Goal: Task Accomplishment & Management: Manage account settings

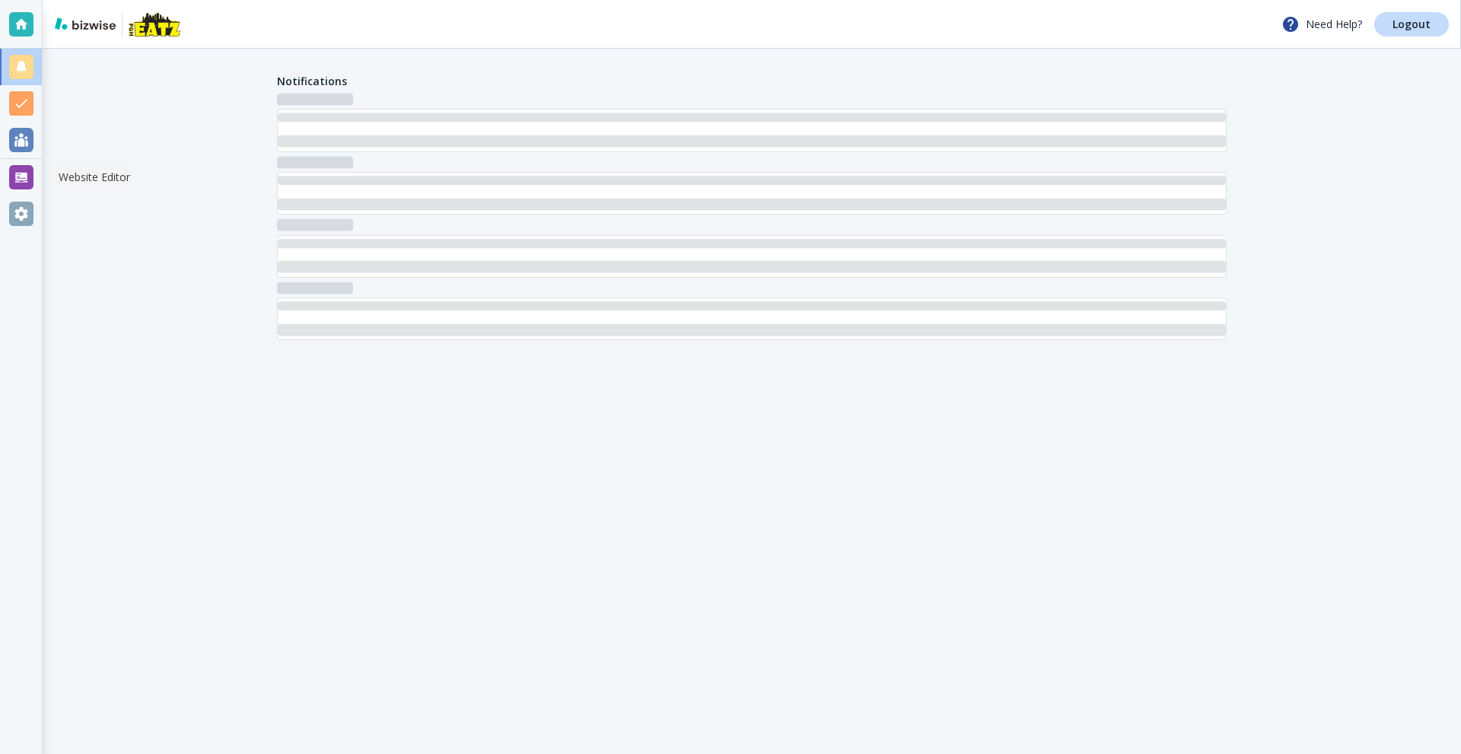
click at [22, 182] on div at bounding box center [21, 177] width 24 height 24
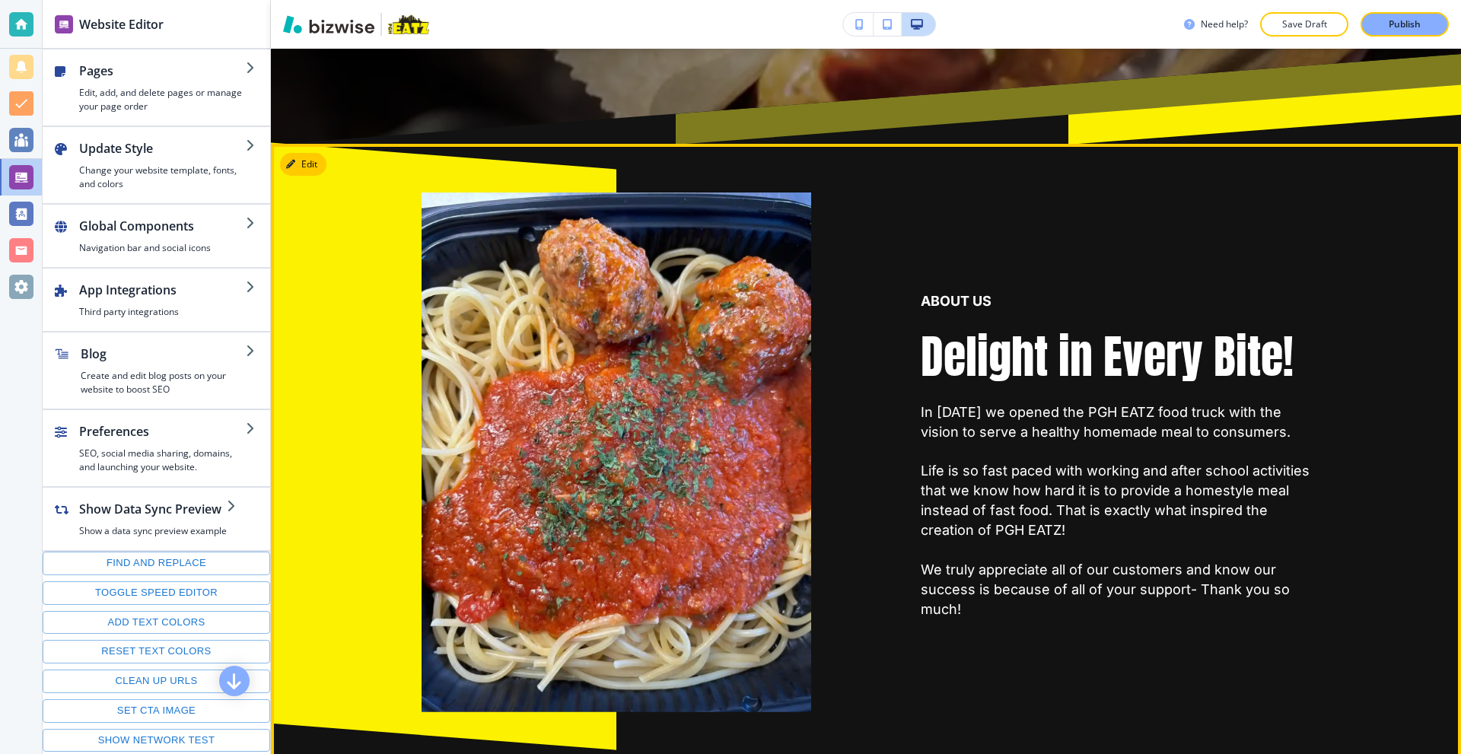
scroll to position [761, 0]
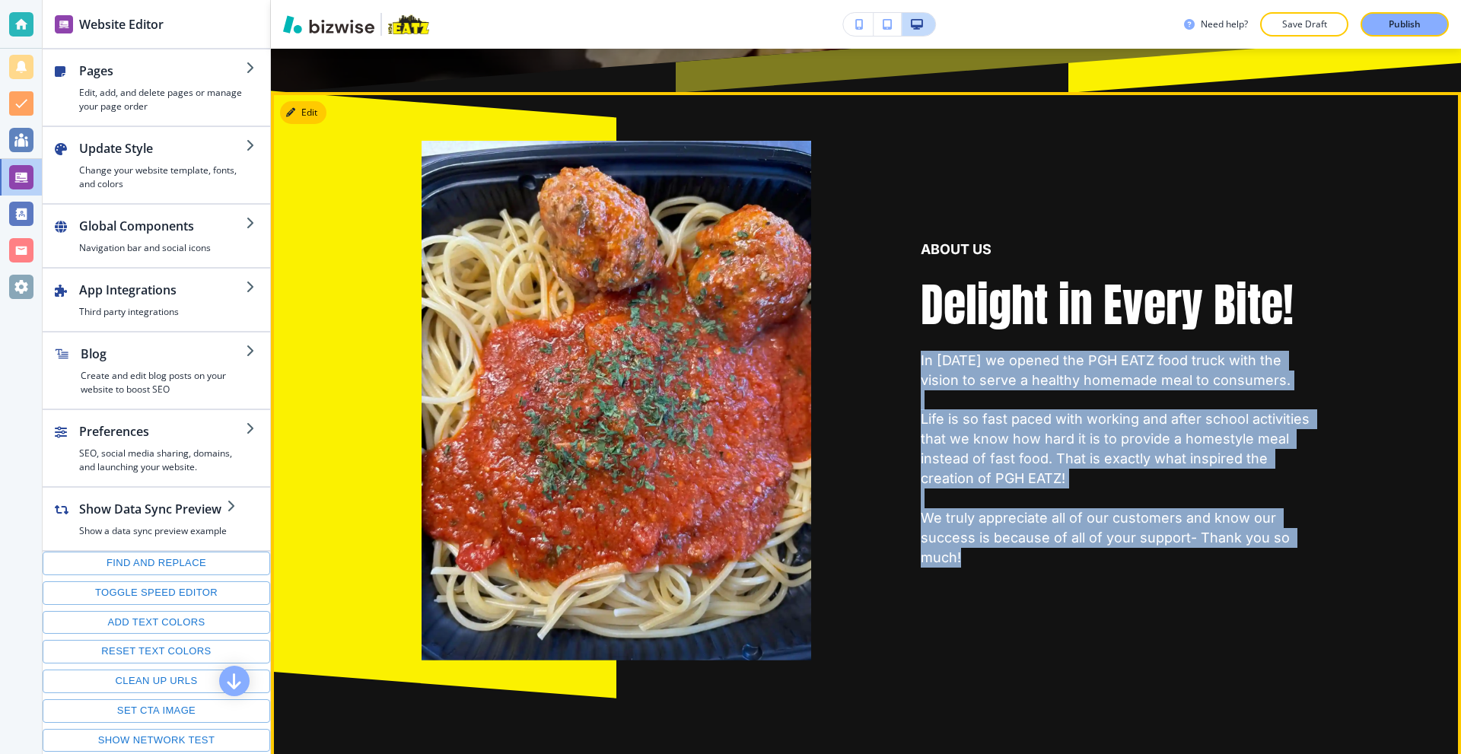
drag, startPoint x: 904, startPoint y: 352, endPoint x: 1031, endPoint y: 575, distance: 256.0
click at [1031, 575] on div "ABOUT US Delight in Every Bite! In [DATE] we opened the PGH EATZ food truck wit…" at bounding box center [1060, 364] width 499 height 593
copy p "In [DATE] we opened the PGH EATZ food truck with the vision to serve a healthy …"
click at [311, 113] on button "Edit This Section" at bounding box center [331, 112] width 103 height 23
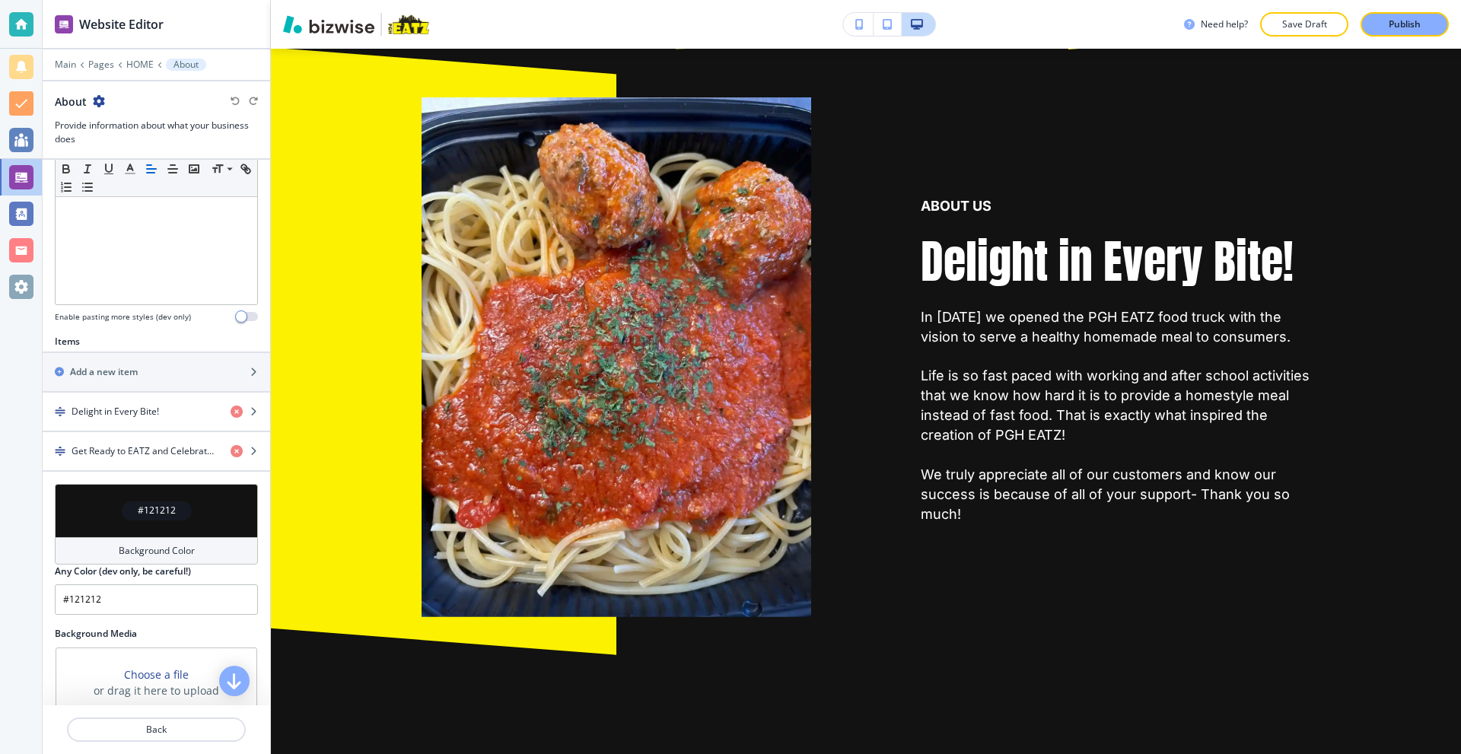
scroll to position [381, 0]
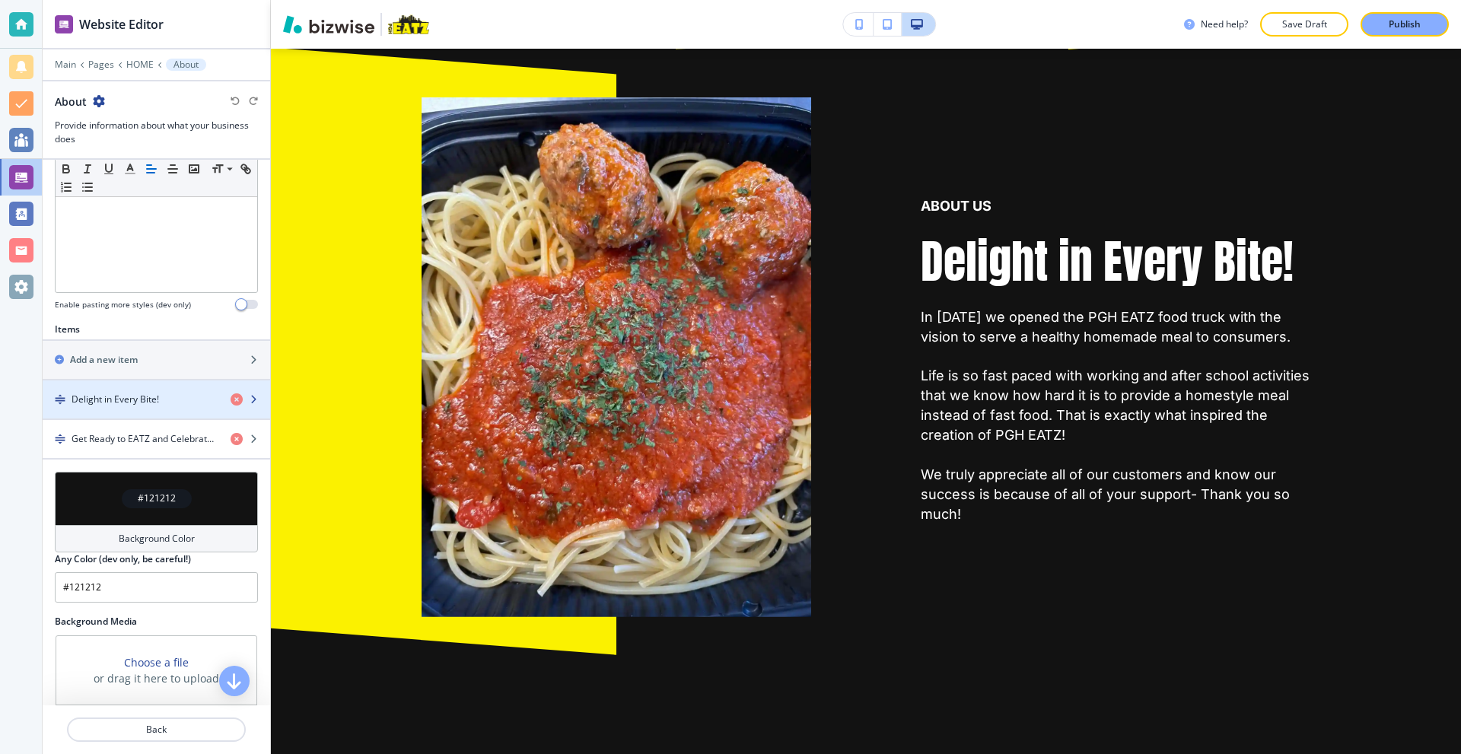
click at [139, 399] on h4 "Delight in Every Bite!" at bounding box center [116, 400] width 88 height 14
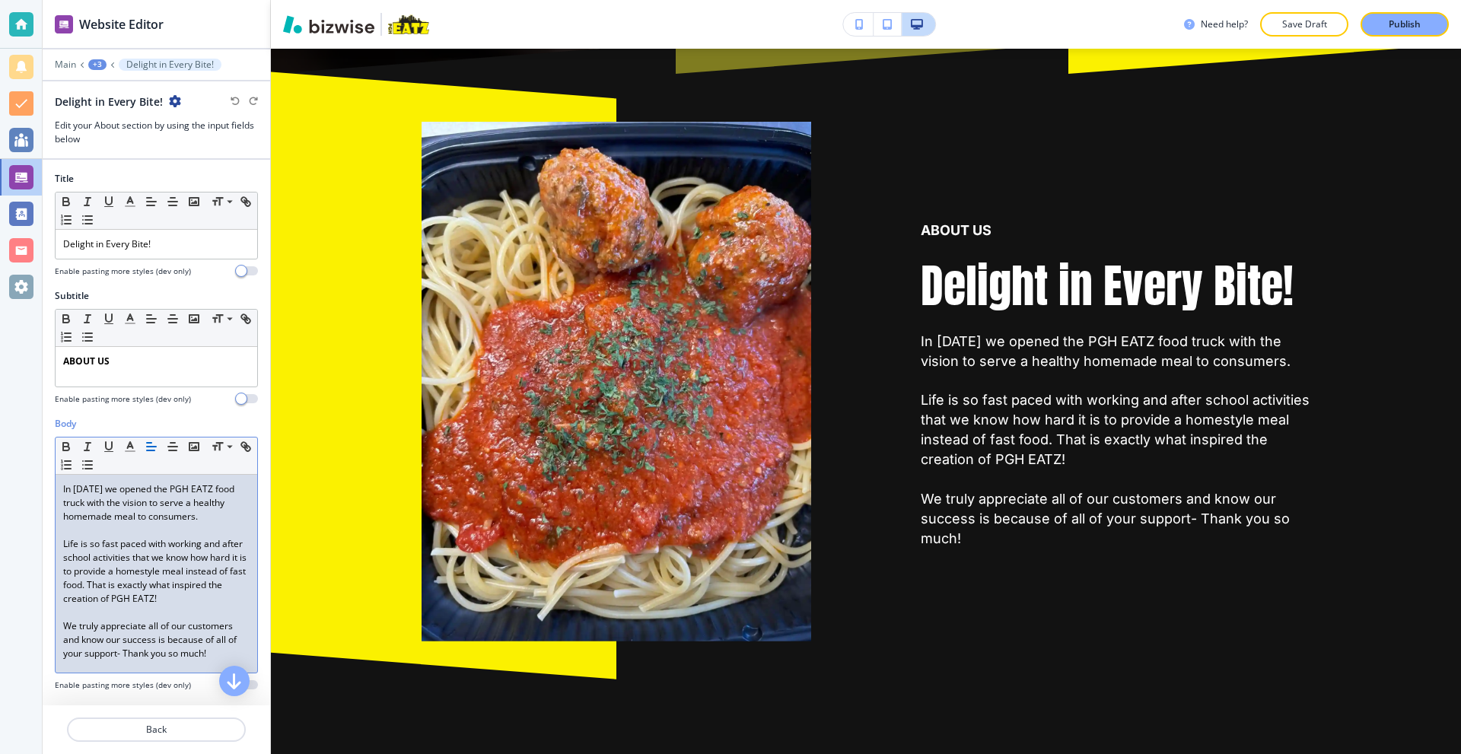
click at [185, 540] on p "Life is so fast paced with working and after school activities that we know how…" at bounding box center [156, 571] width 186 height 69
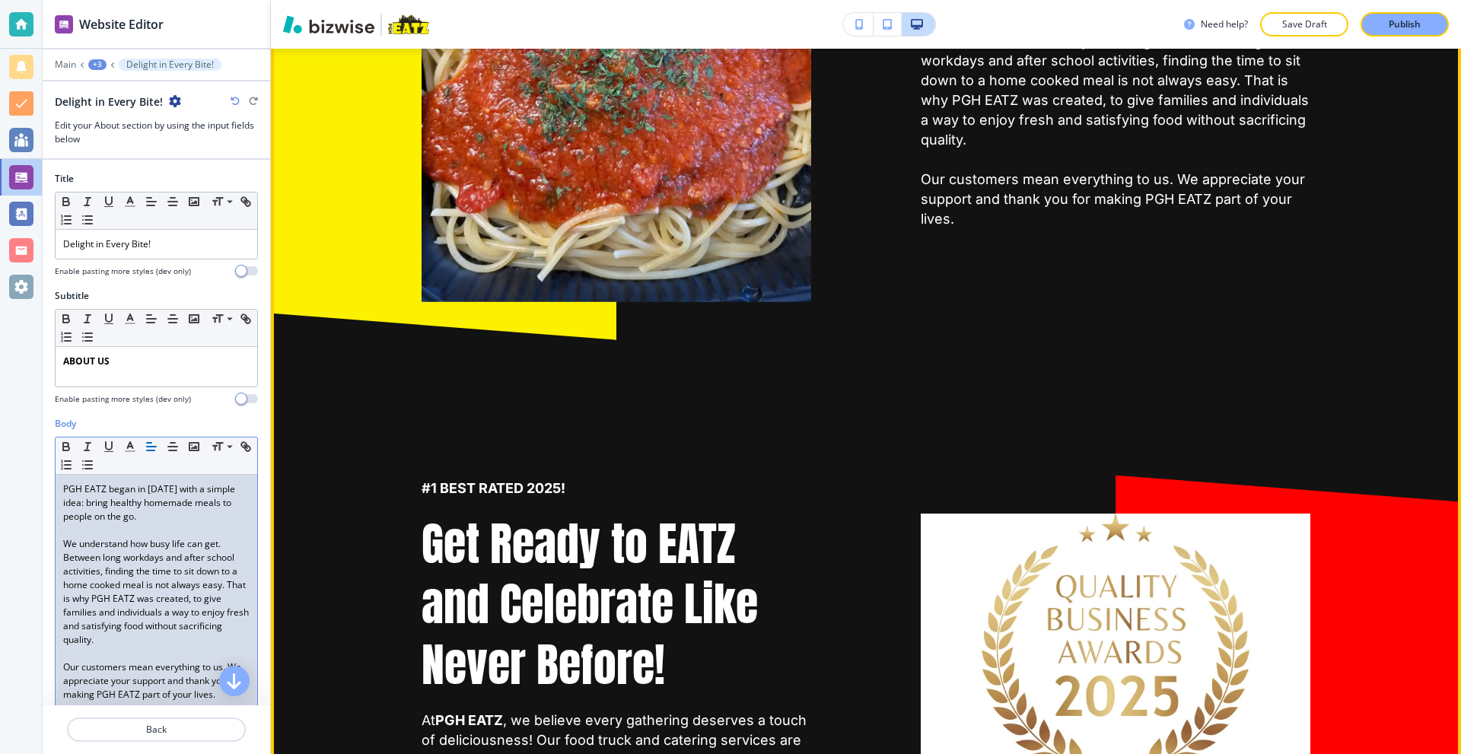
scroll to position [932, 0]
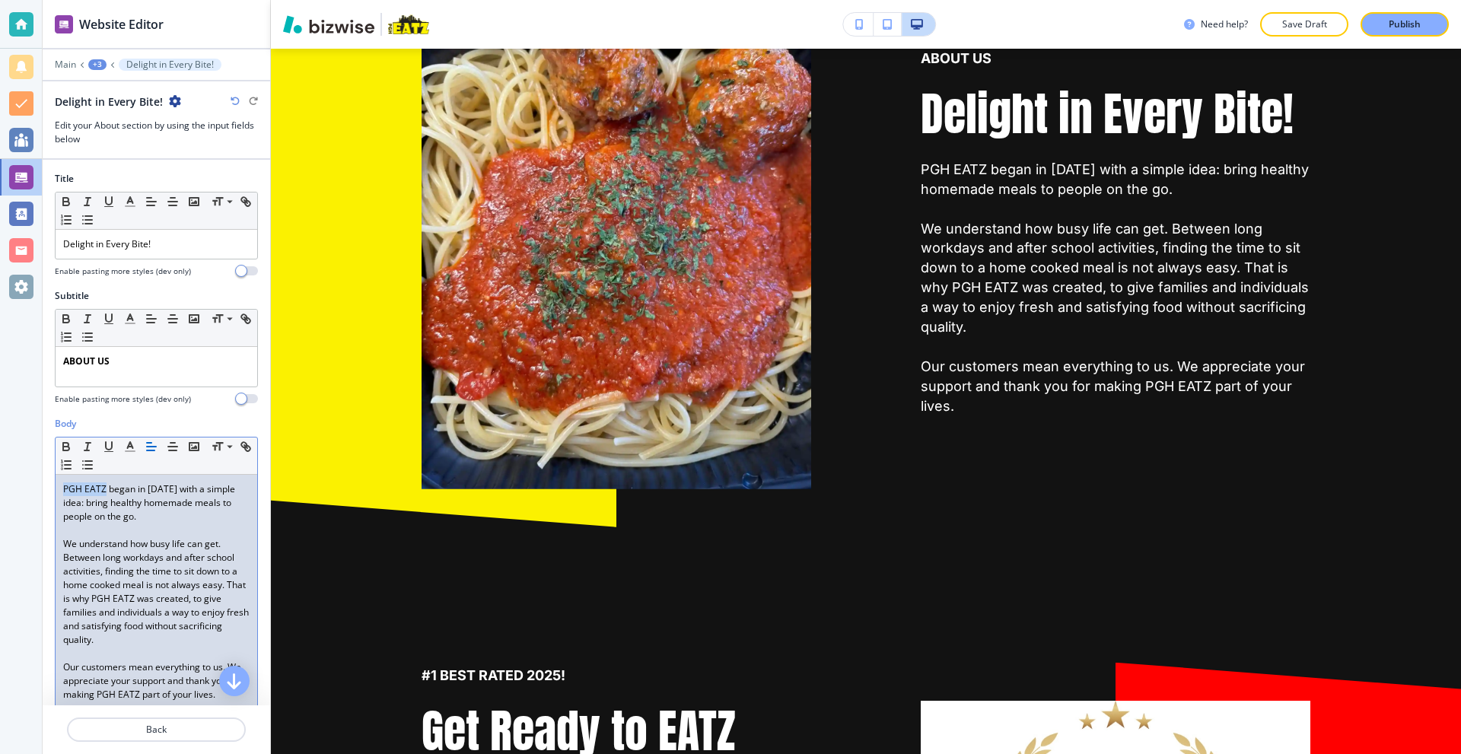
drag, startPoint x: 104, startPoint y: 487, endPoint x: 14, endPoint y: 482, distance: 90.0
click at [14, 482] on div "Website Editor Main +3 Delight in Every Bite! Delight in Every Bite! Edit your …" at bounding box center [730, 377] width 1461 height 754
drag, startPoint x: 113, startPoint y: 598, endPoint x: 156, endPoint y: 601, distance: 43.4
click at [156, 601] on p "We understand how busy life can get. Between long workdays and after school act…" at bounding box center [156, 592] width 186 height 110
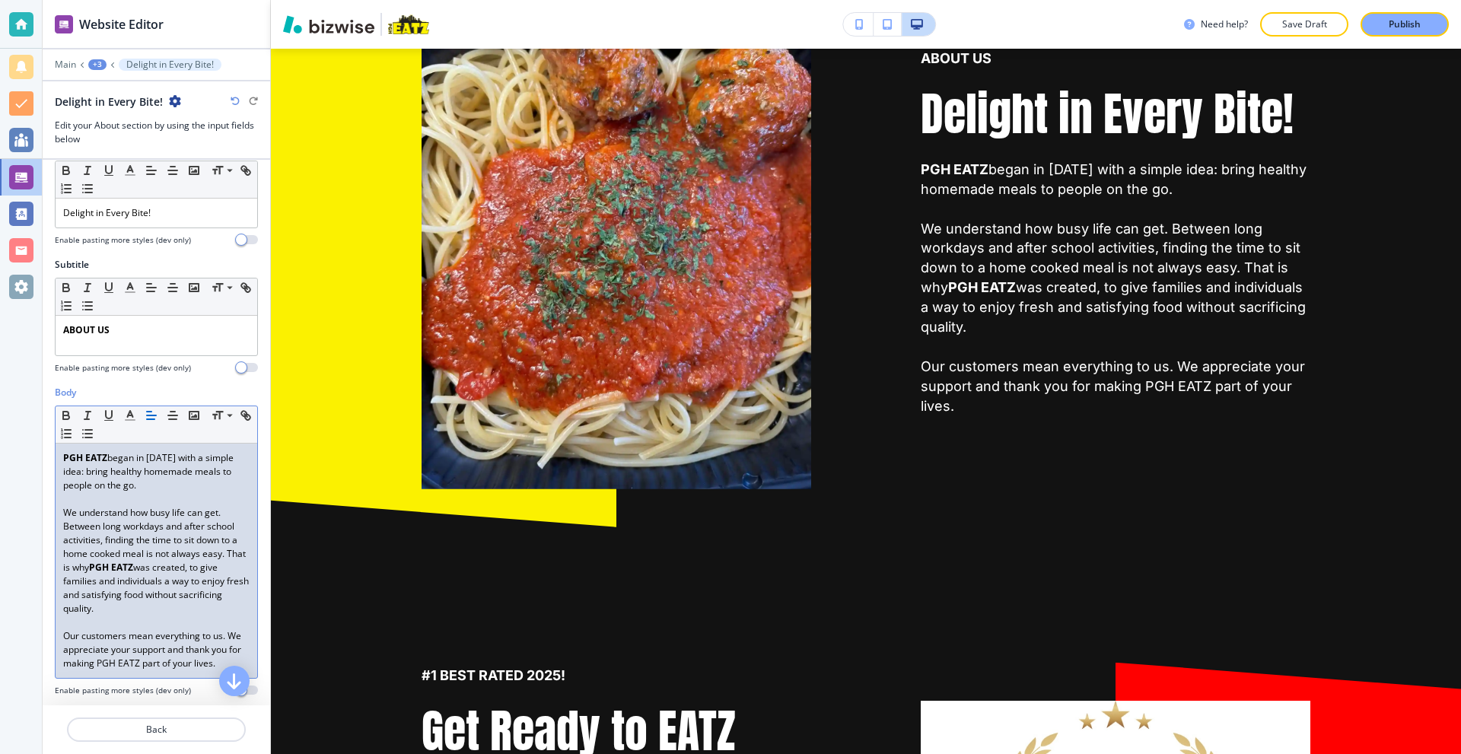
scroll to position [152, 0]
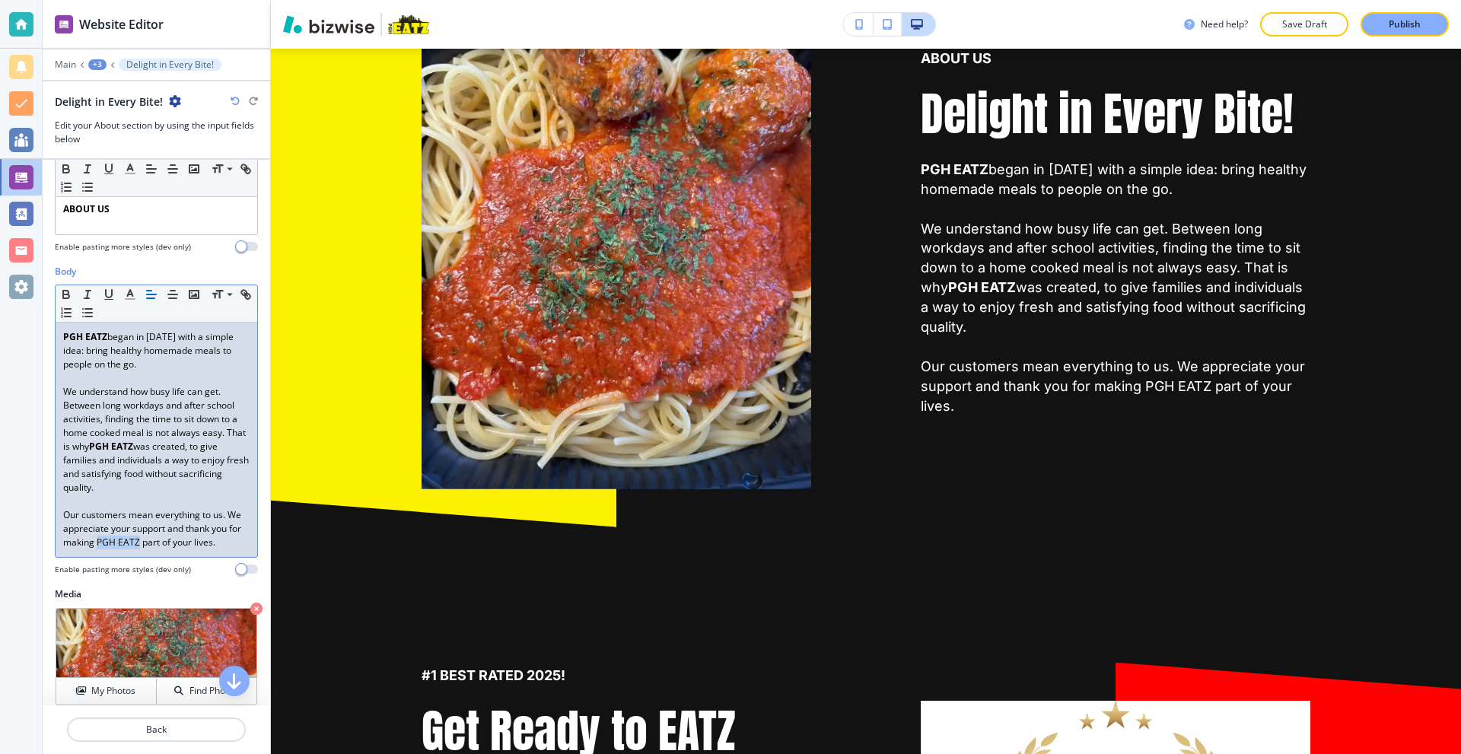
drag, startPoint x: 129, startPoint y: 542, endPoint x: 173, endPoint y: 546, distance: 44.3
click at [173, 546] on p "Our customers mean everything to us. We appreciate your support and thank you f…" at bounding box center [156, 528] width 186 height 41
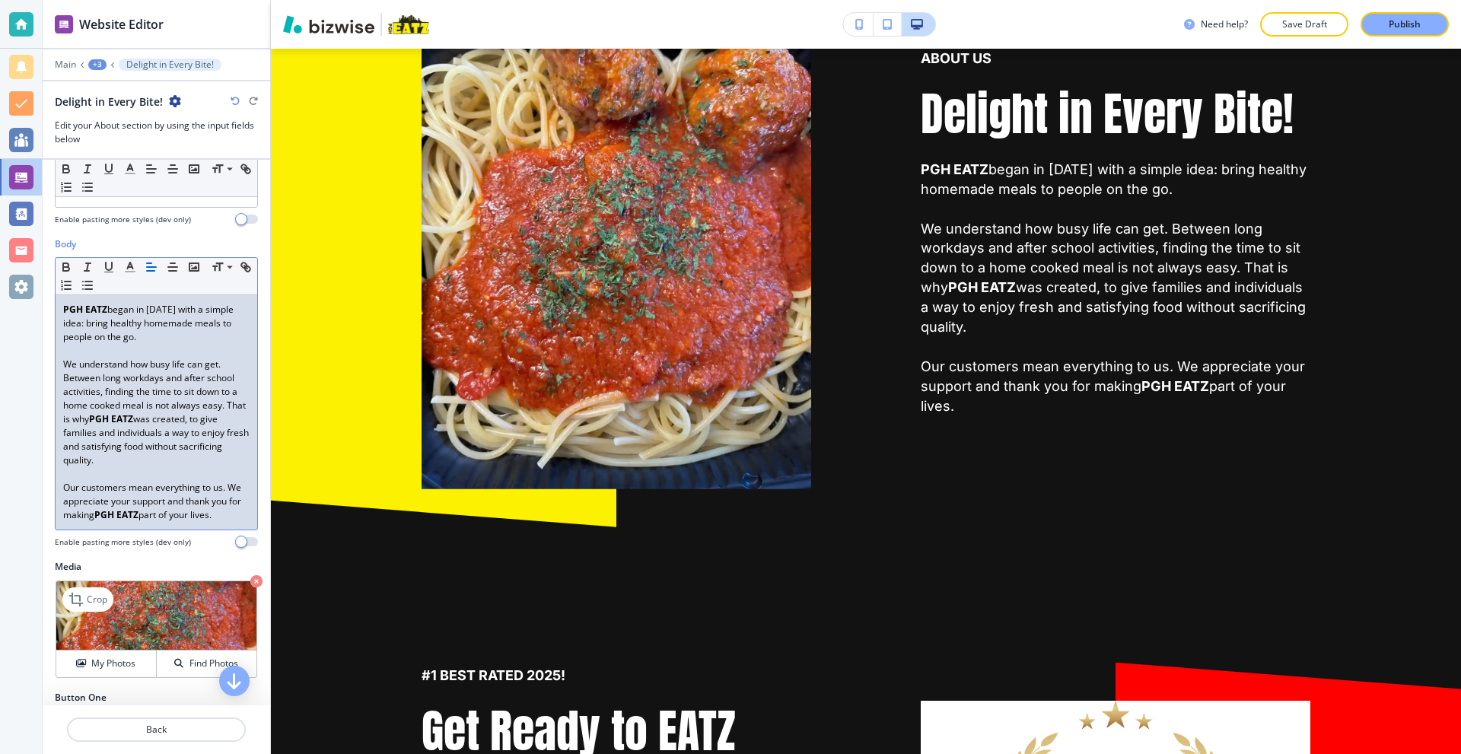
scroll to position [301, 0]
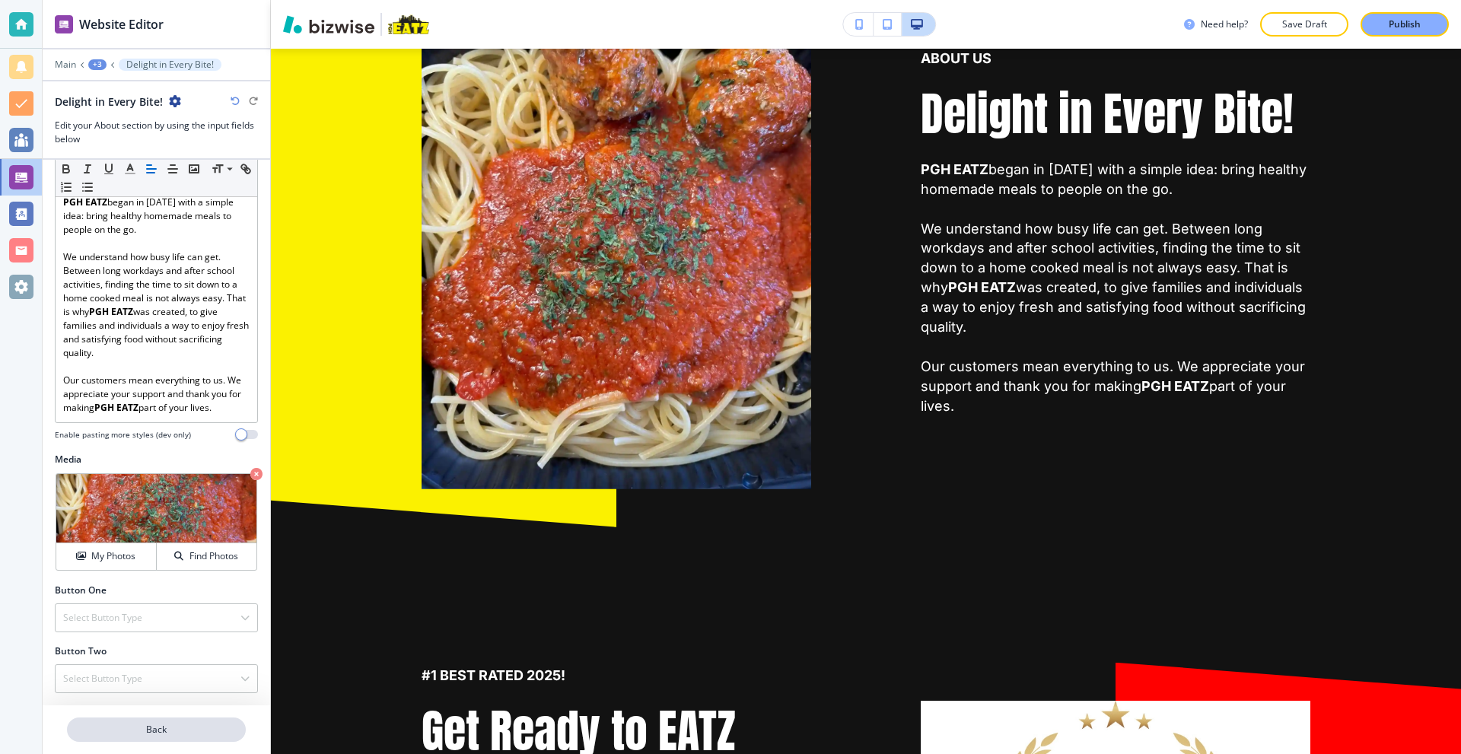
click at [148, 728] on p "Back" at bounding box center [157, 730] width 176 height 14
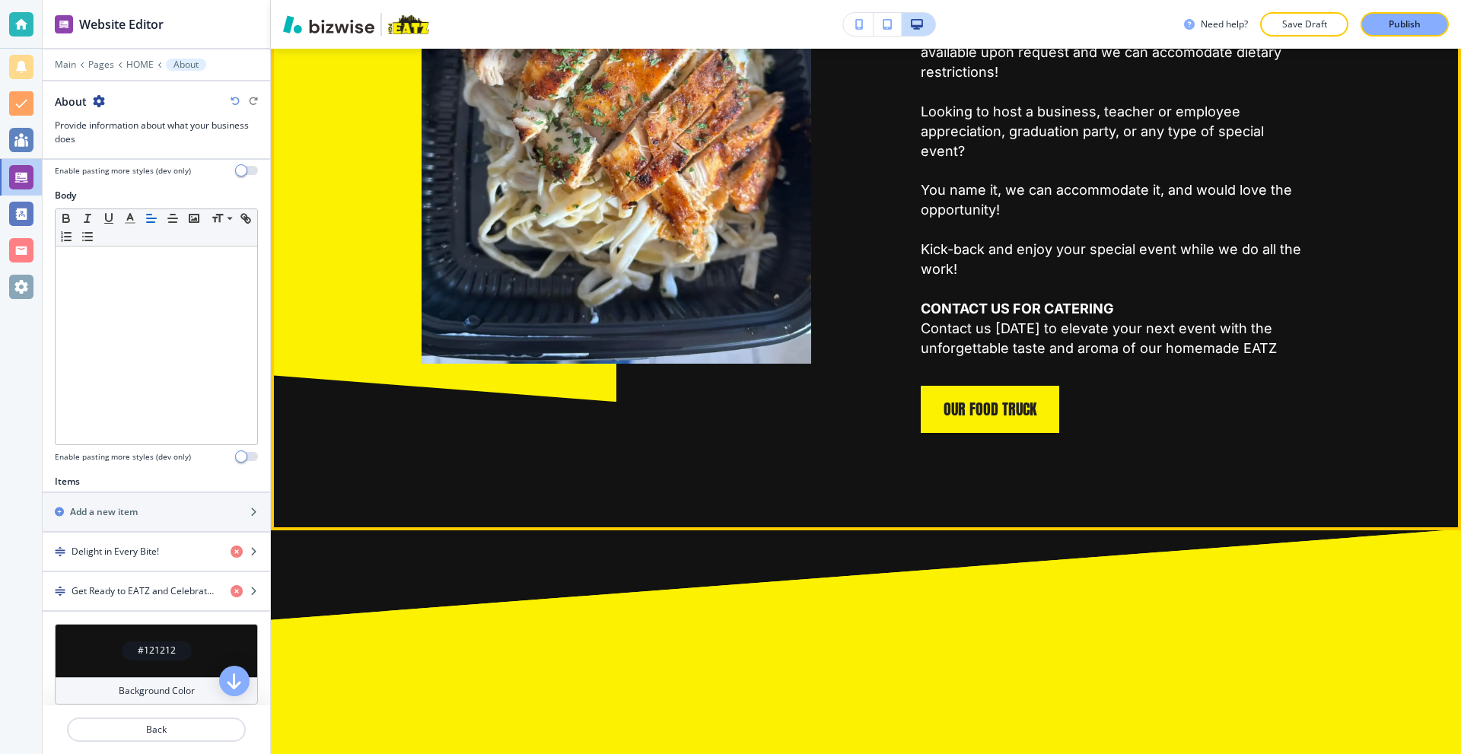
scroll to position [3240, 0]
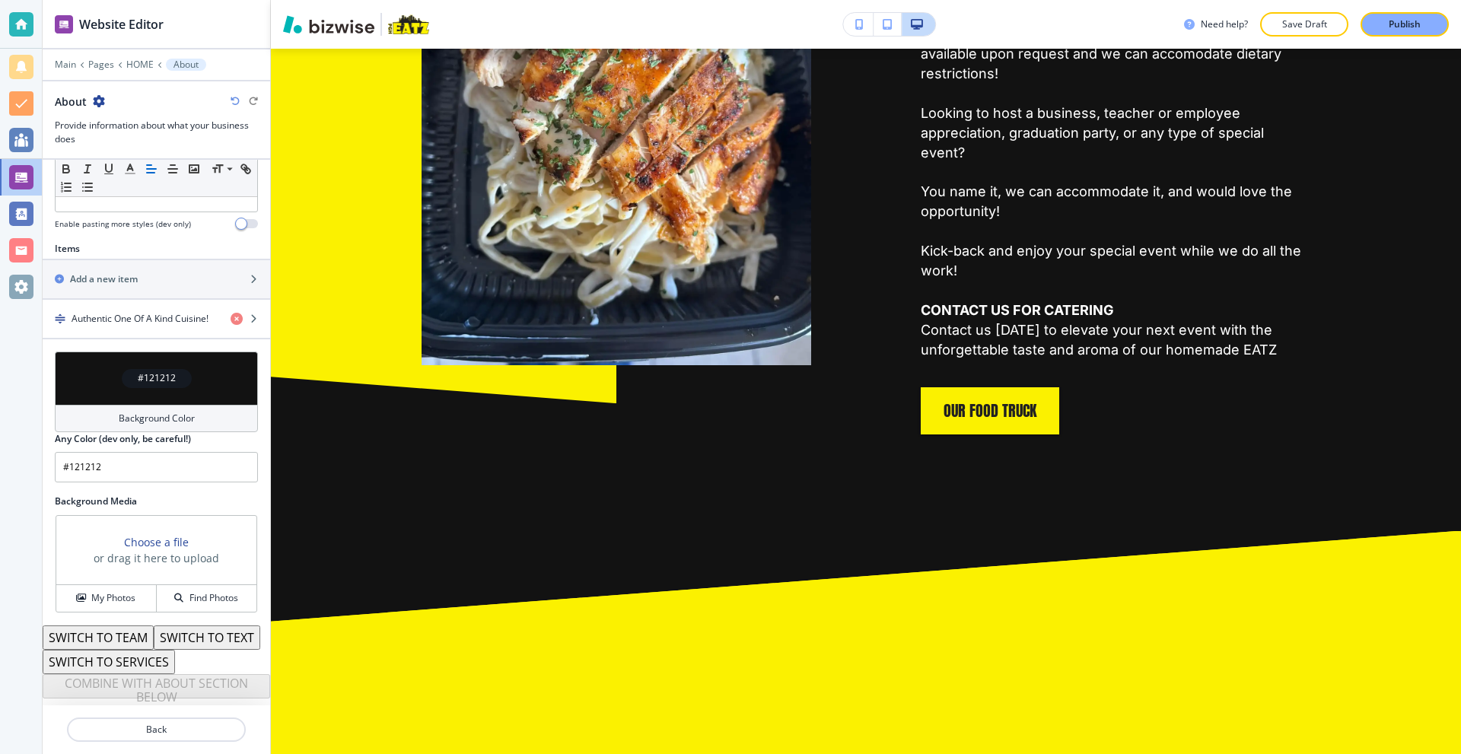
scroll to position [409, 0]
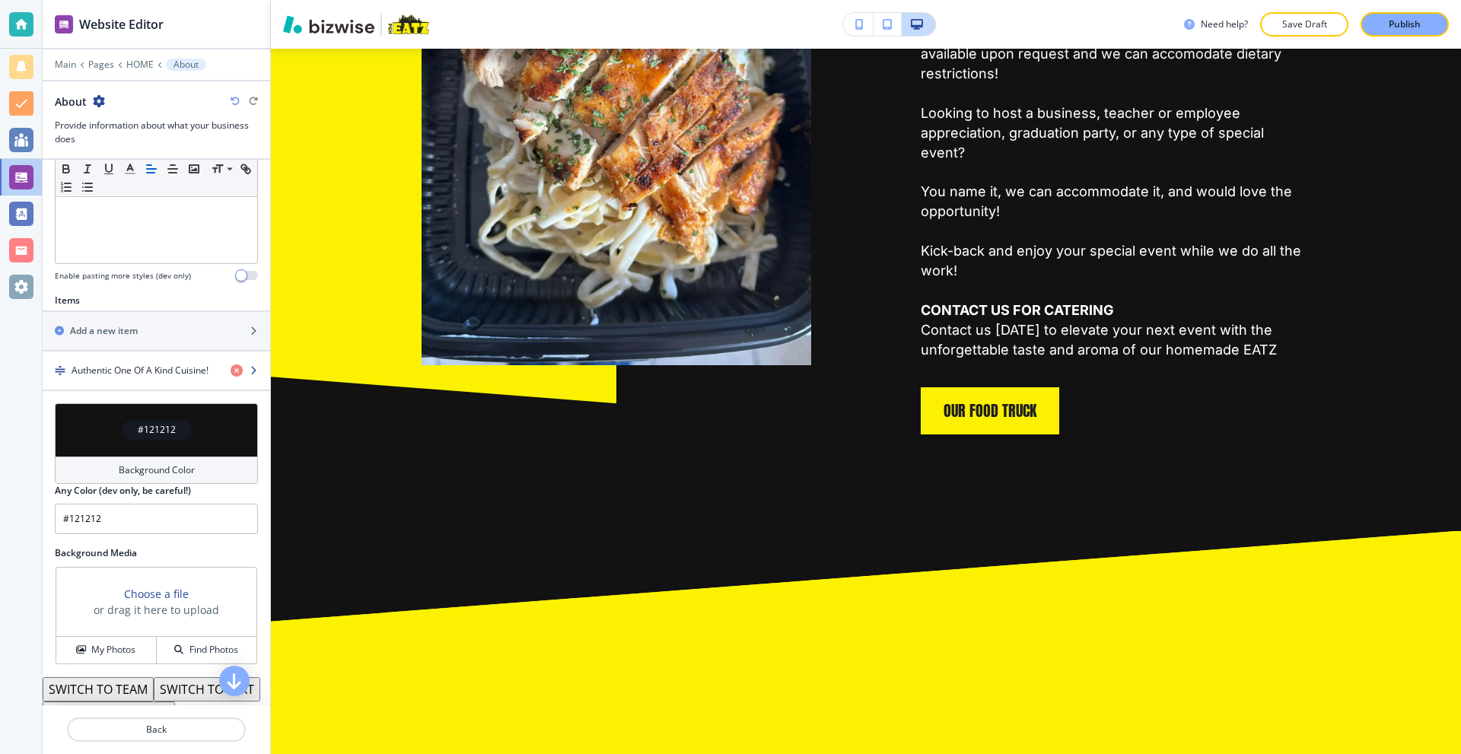
click at [145, 364] on h4 "Authentic One Of A Kind Cuisine!" at bounding box center [140, 371] width 137 height 14
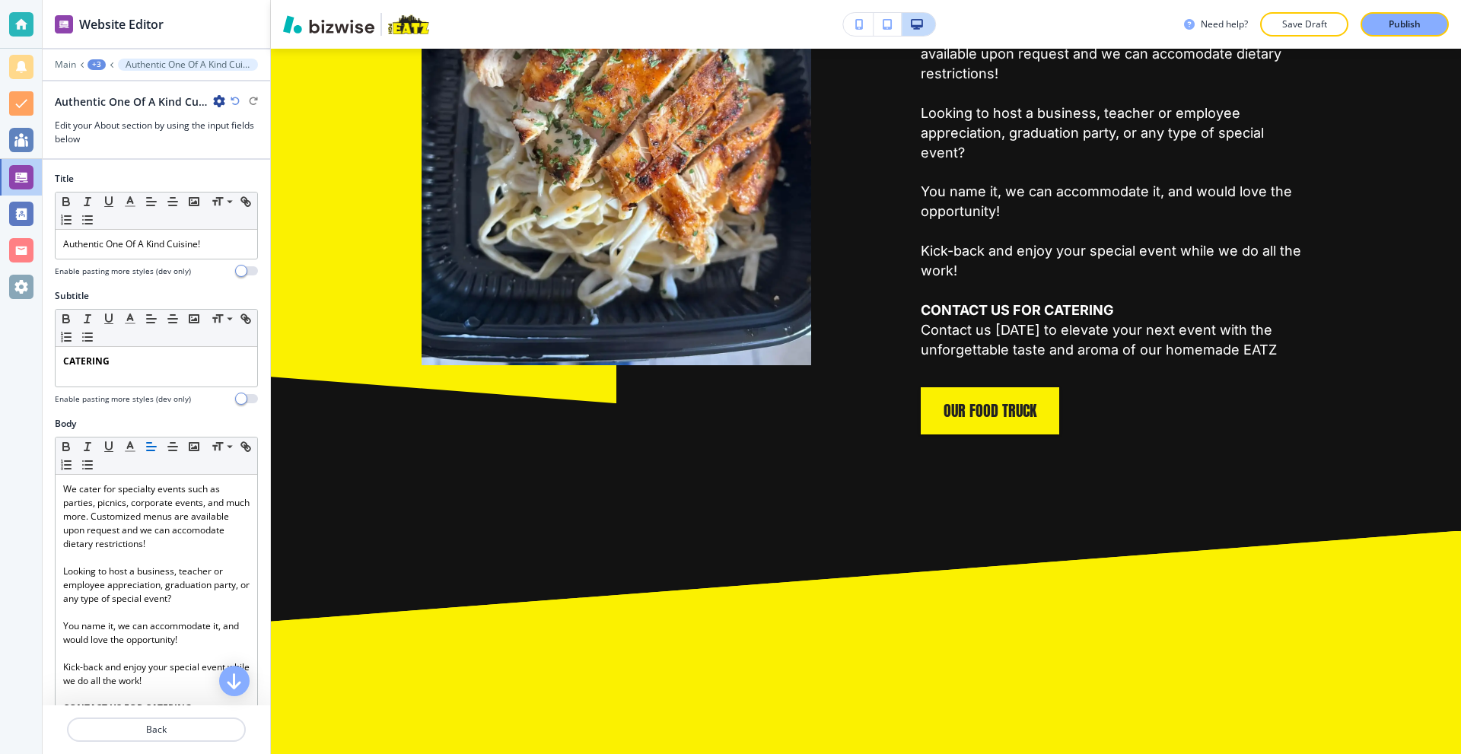
scroll to position [3261, 0]
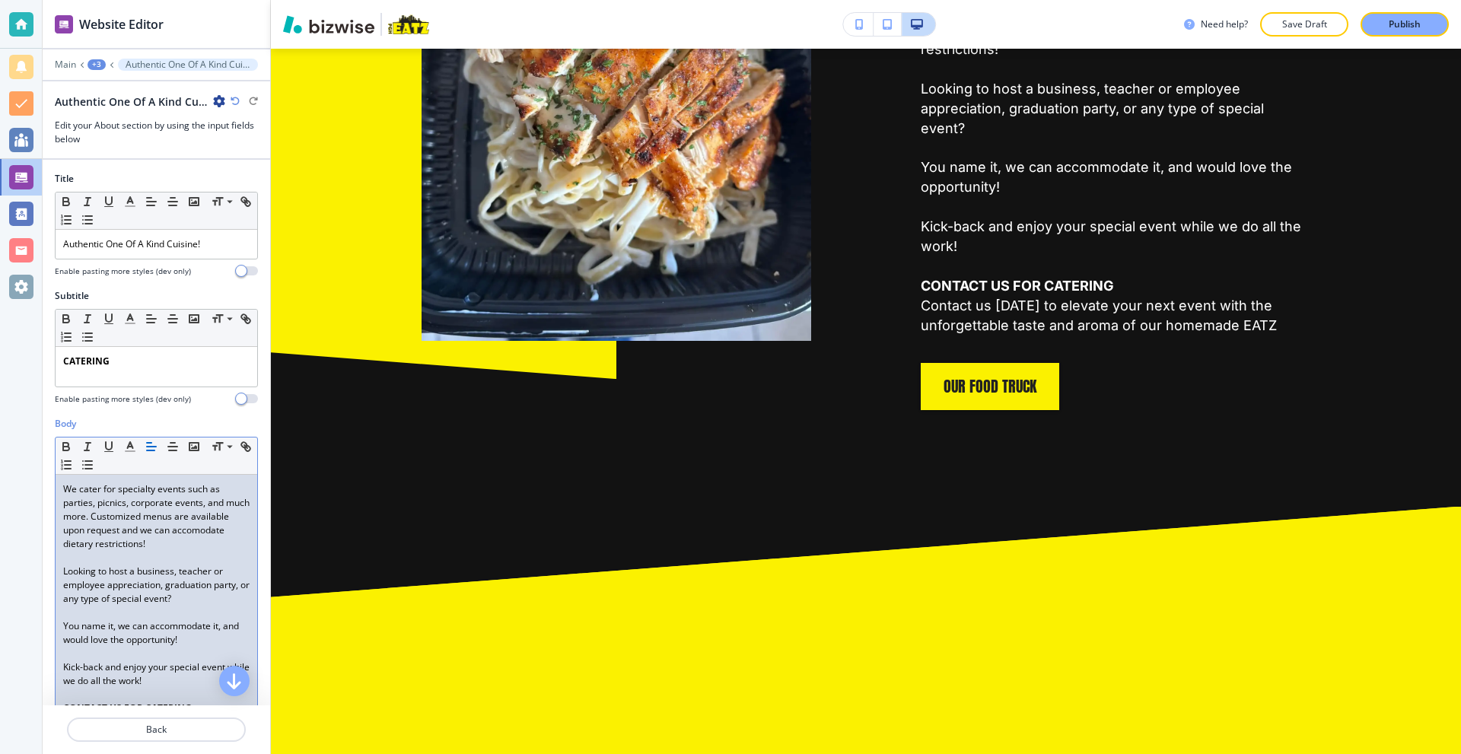
click at [159, 518] on p "We cater for specialty events such as parties, picnics, corporate events, and m…" at bounding box center [156, 517] width 186 height 69
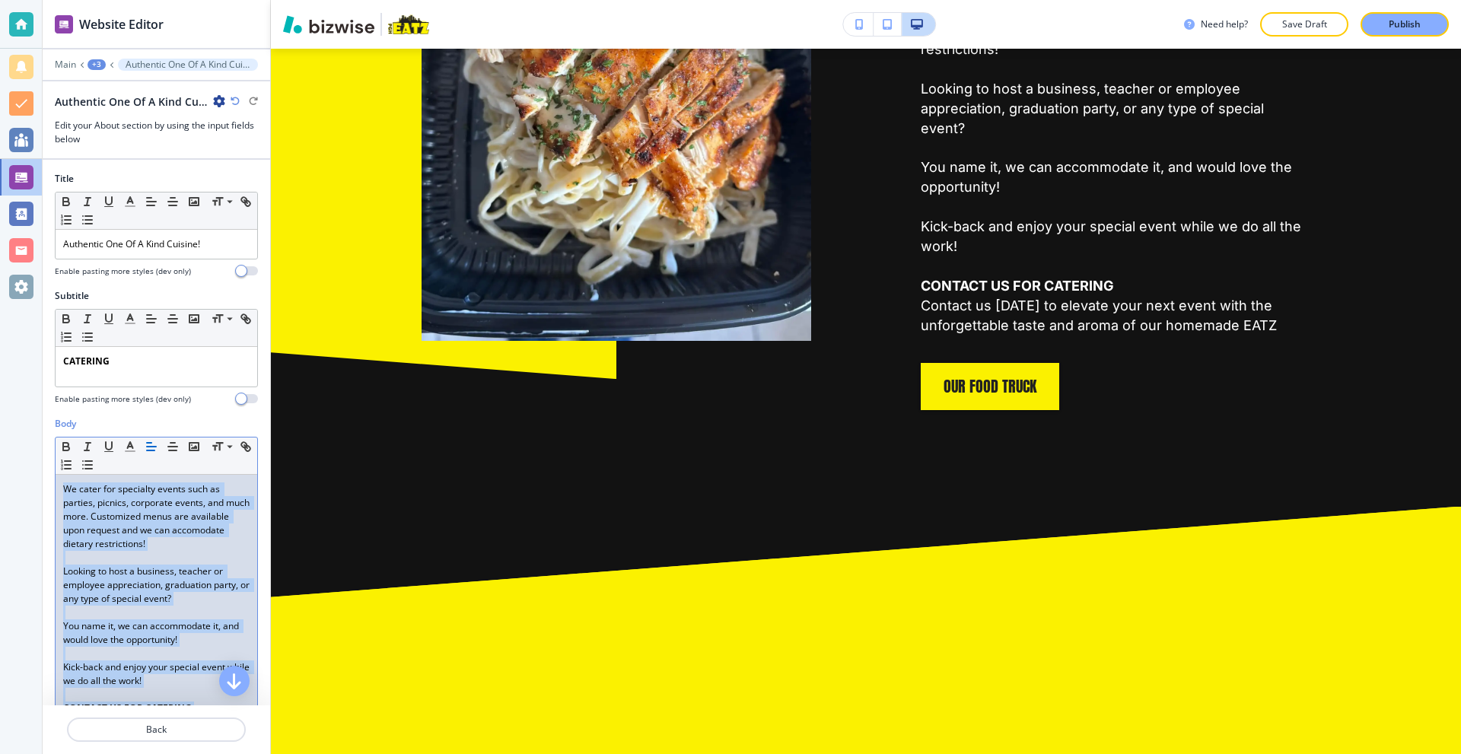
copy div "We cater for specialty events such as parties, picnics, corporate events, and m…"
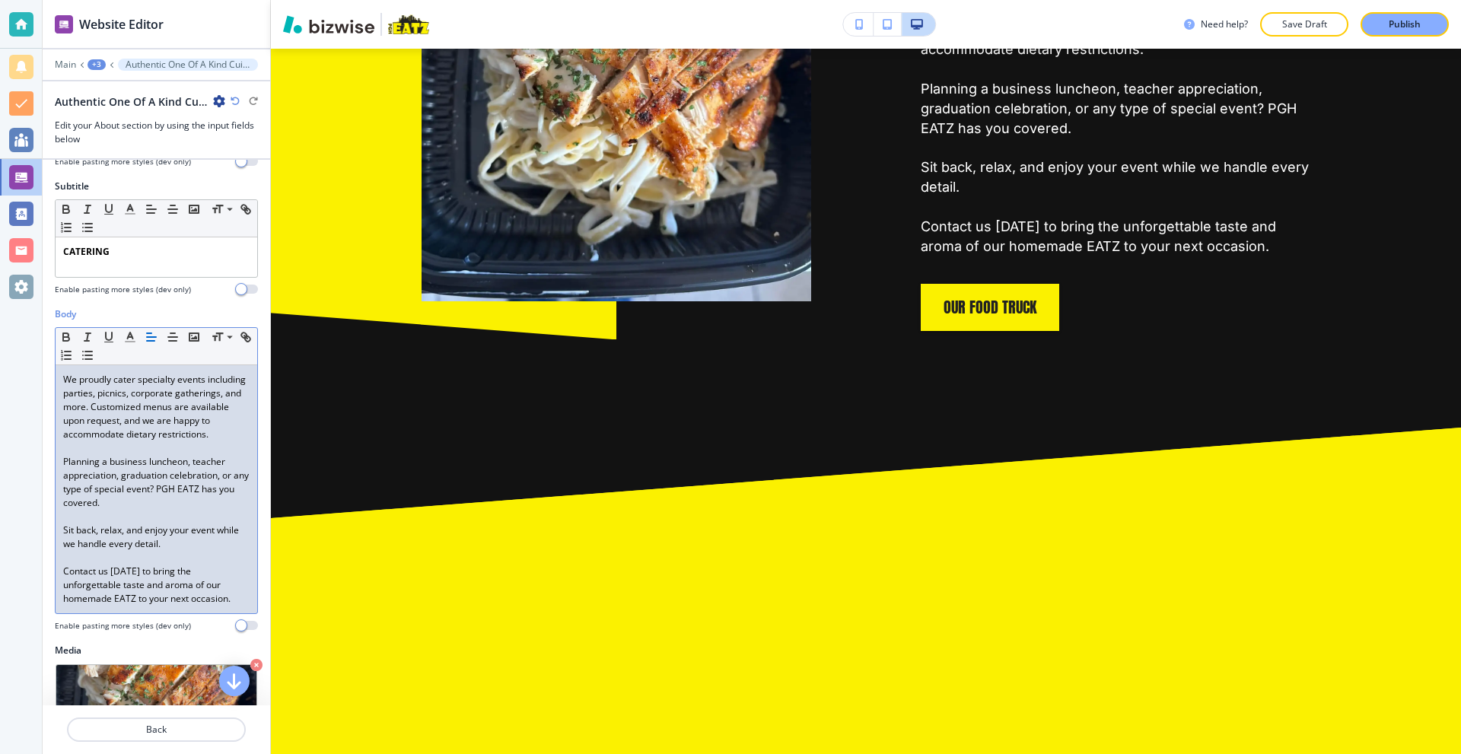
scroll to position [228, 0]
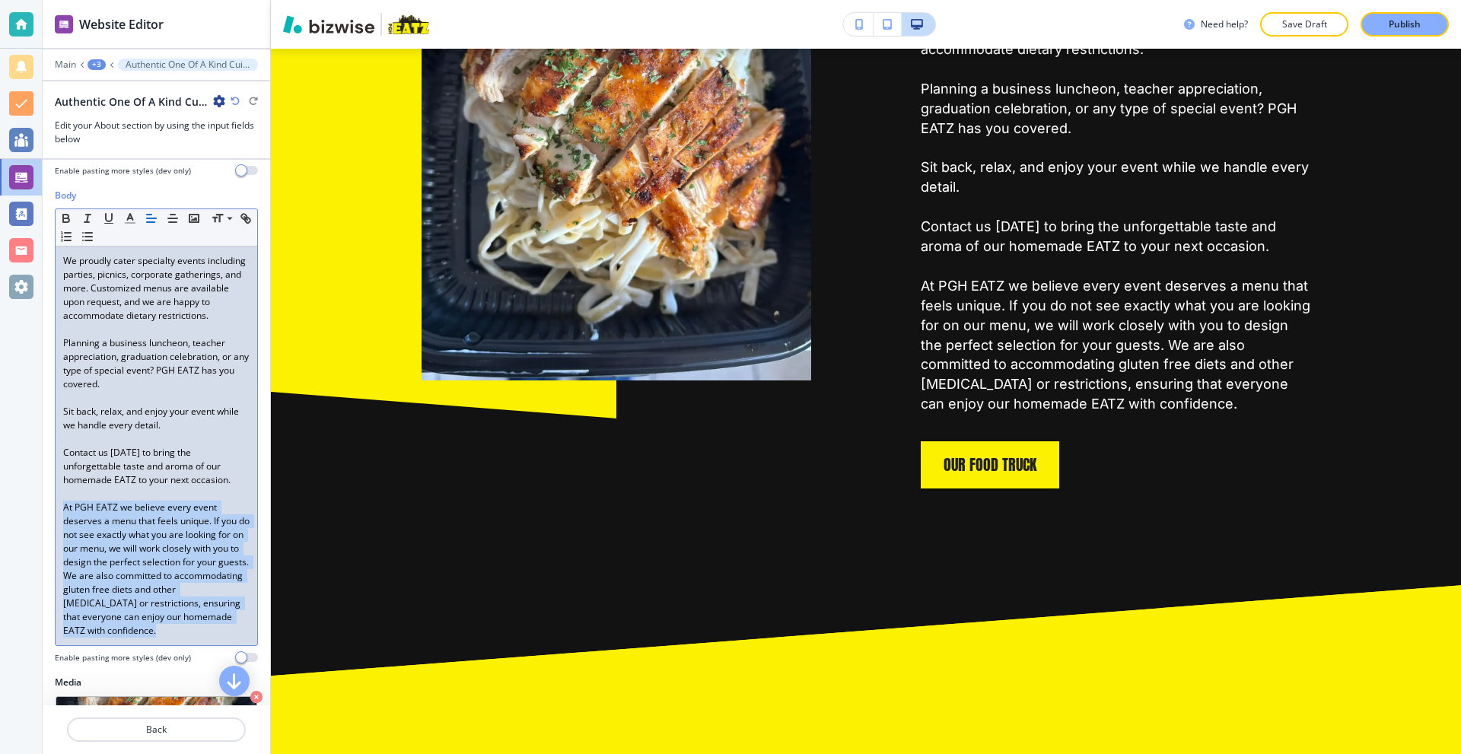
drag, startPoint x: 126, startPoint y: 659, endPoint x: 15, endPoint y: 523, distance: 175.3
click at [15, 523] on div "Website Editor Main +3 Authentic One Of A Kind Cuisine! Authentic One Of A Kind…" at bounding box center [730, 377] width 1461 height 754
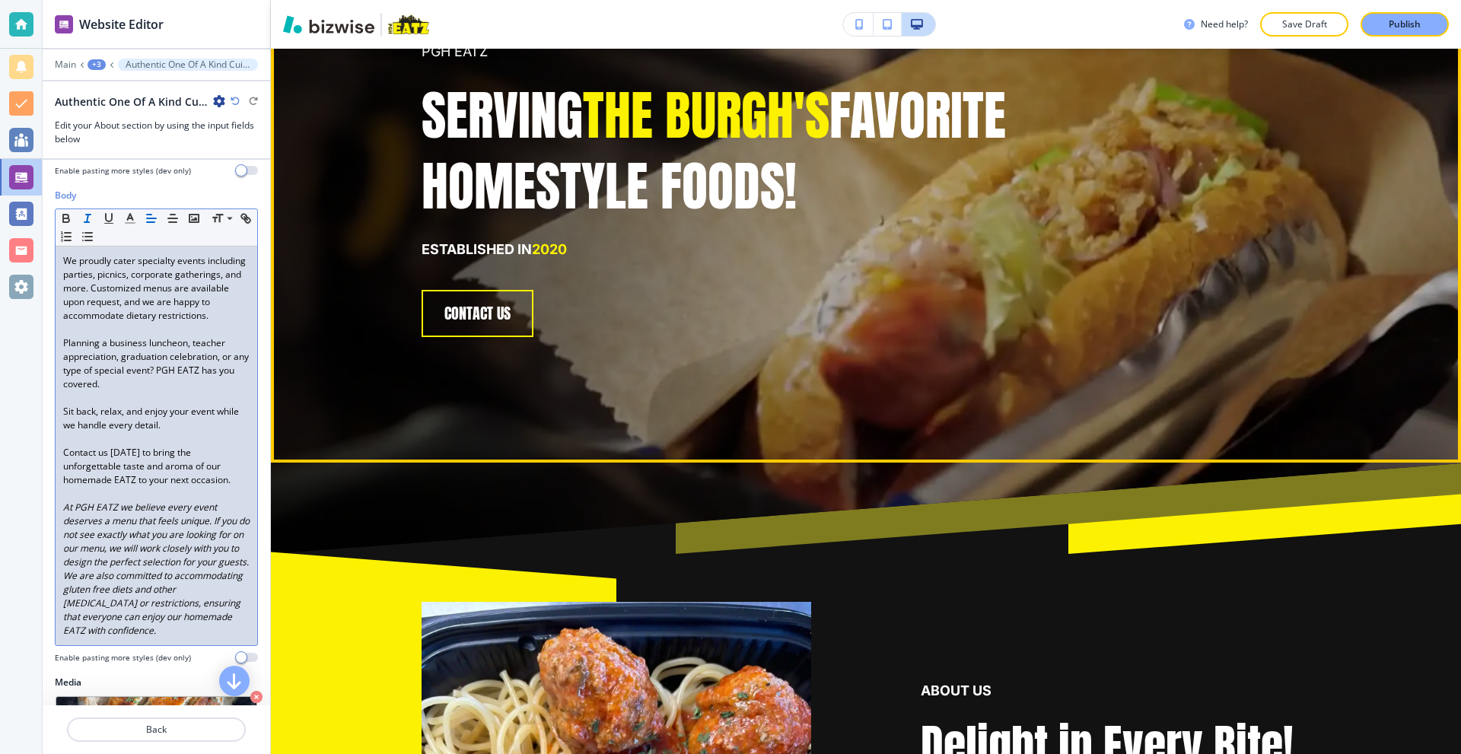
scroll to position [0, 0]
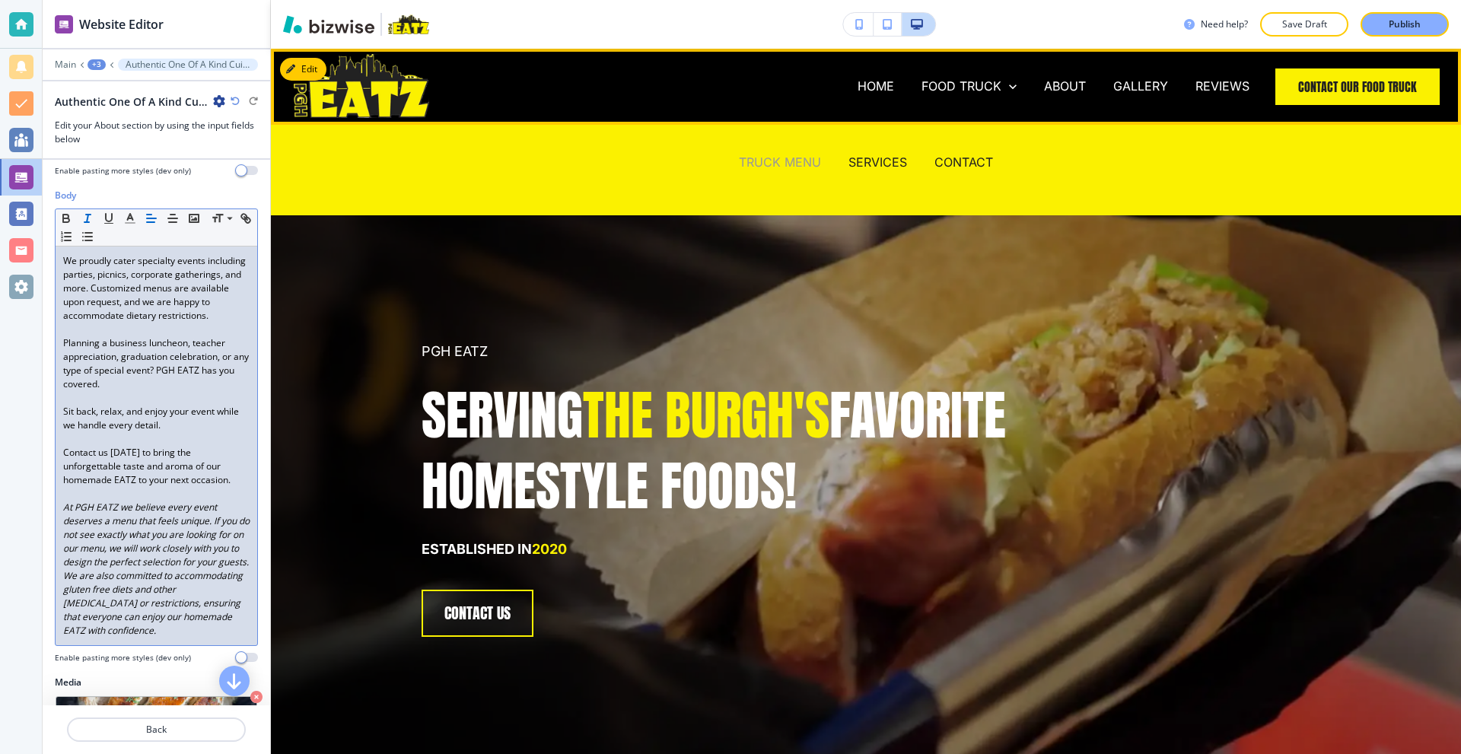
click at [788, 157] on p "TRUCK MENU" at bounding box center [780, 163] width 82 height 18
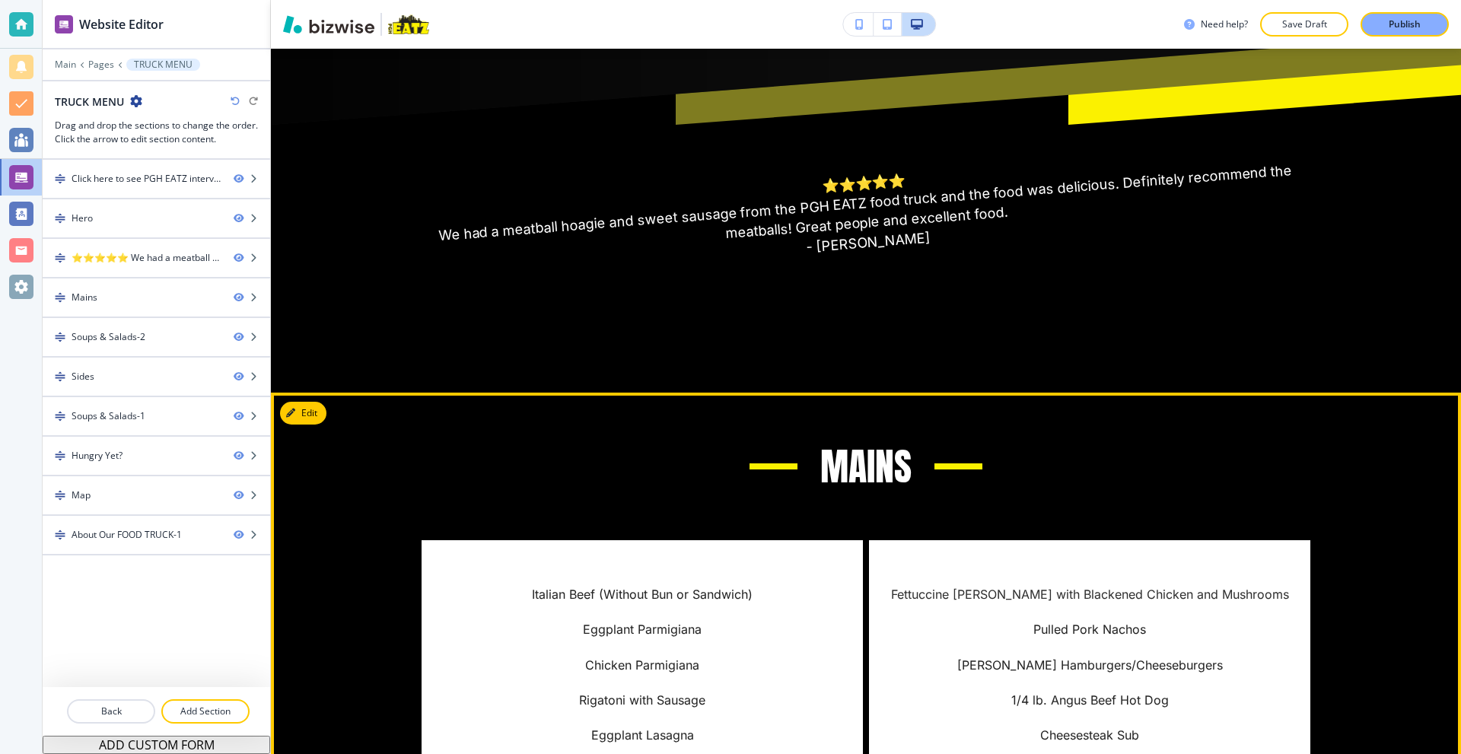
scroll to position [685, 0]
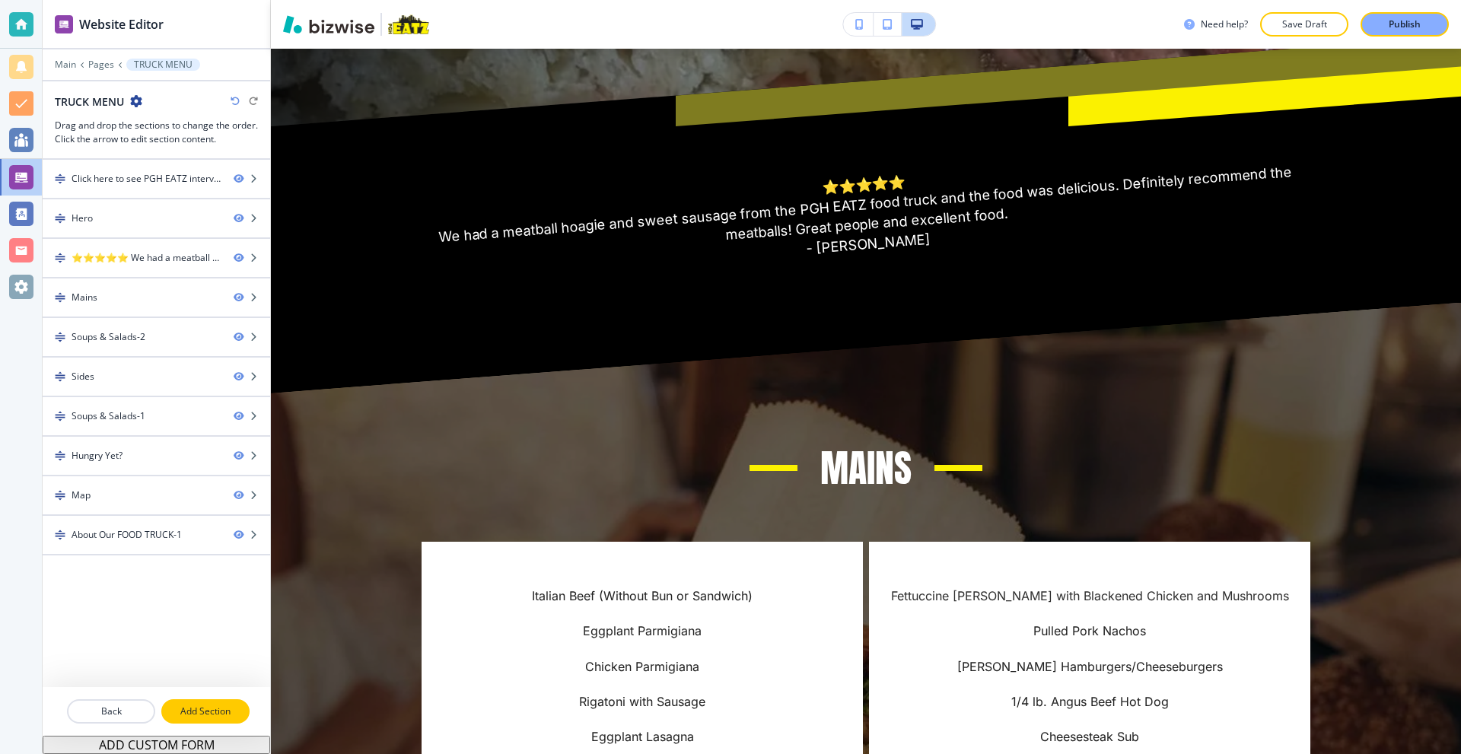
click at [225, 712] on p "Add Section" at bounding box center [205, 712] width 85 height 14
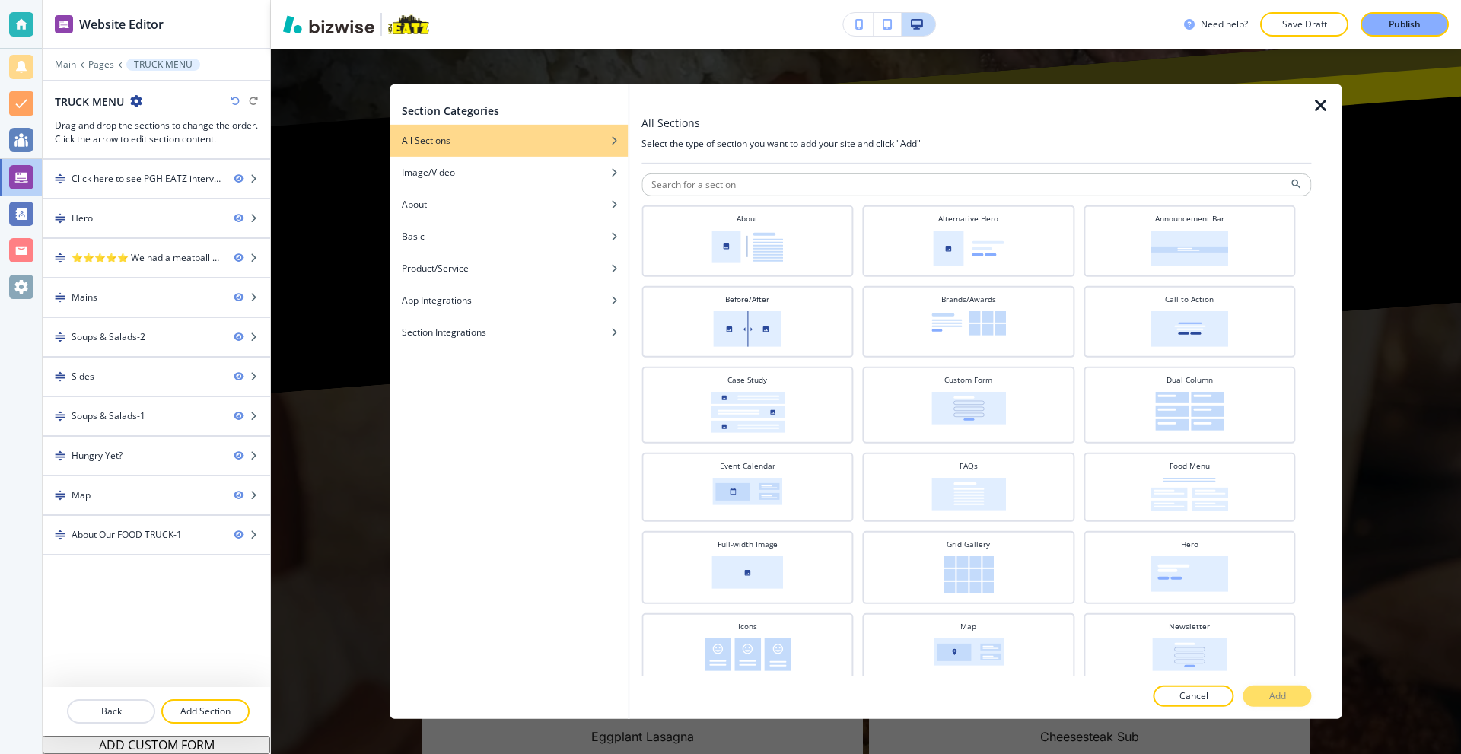
drag, startPoint x: 1318, startPoint y: 104, endPoint x: 1139, endPoint y: 220, distance: 212.4
click at [1317, 105] on icon "button" at bounding box center [1321, 105] width 18 height 18
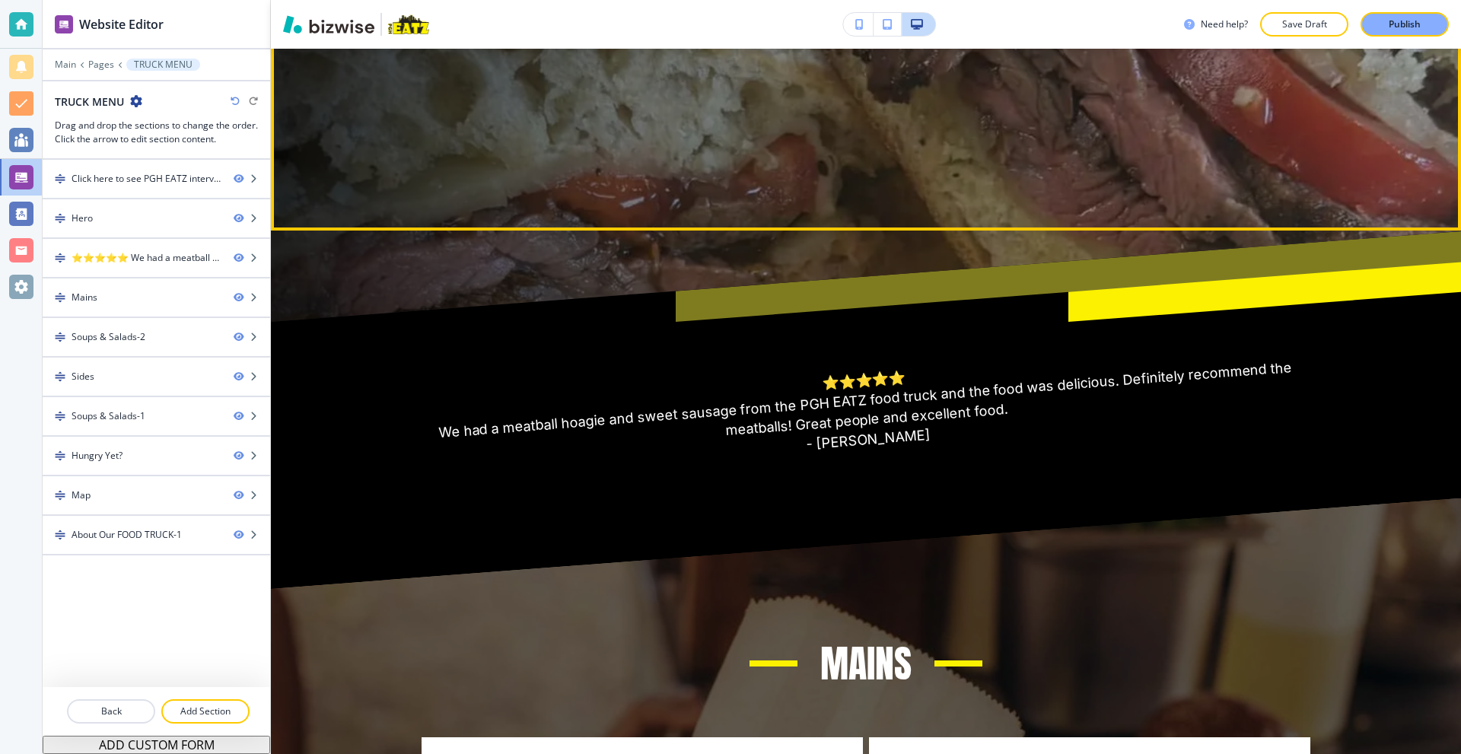
scroll to position [0, 0]
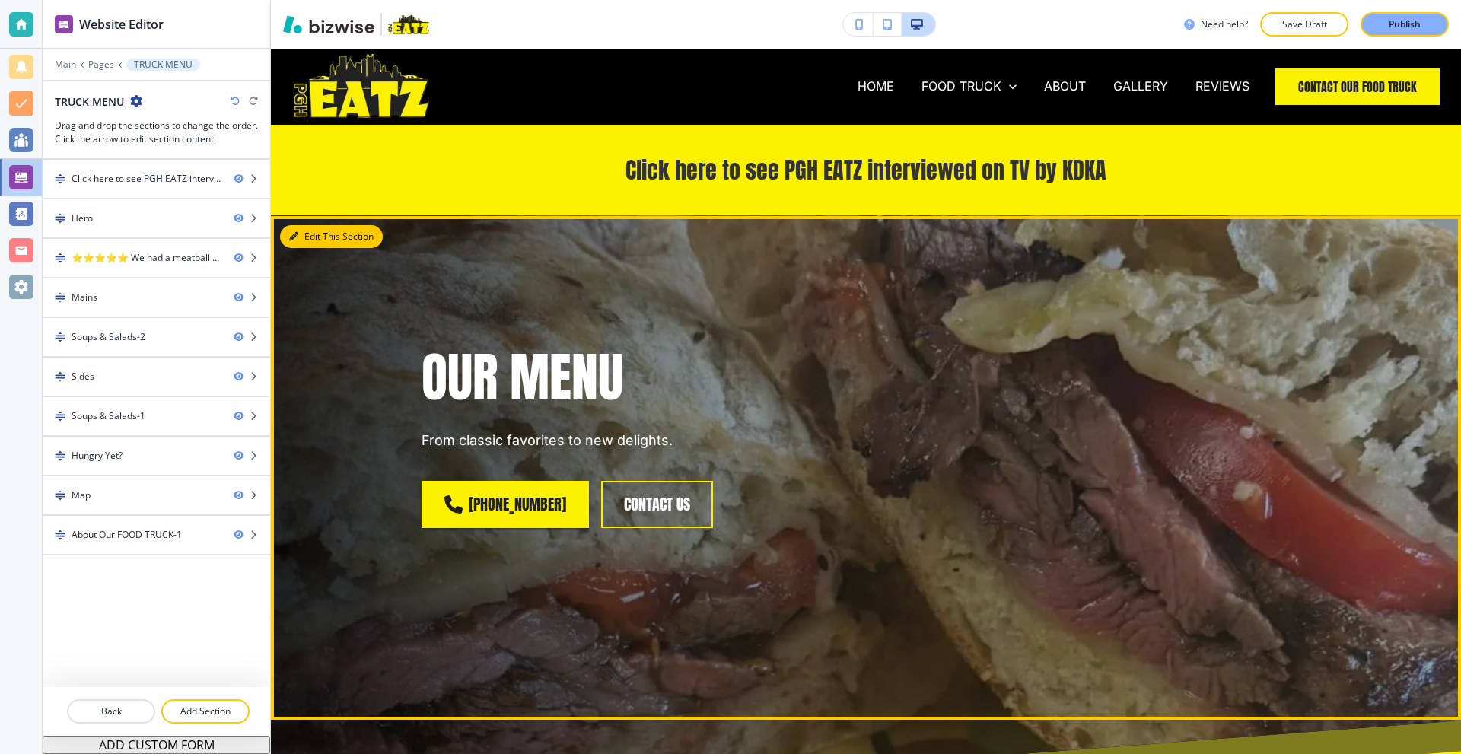
click at [299, 237] on button "Edit This Section" at bounding box center [331, 236] width 103 height 23
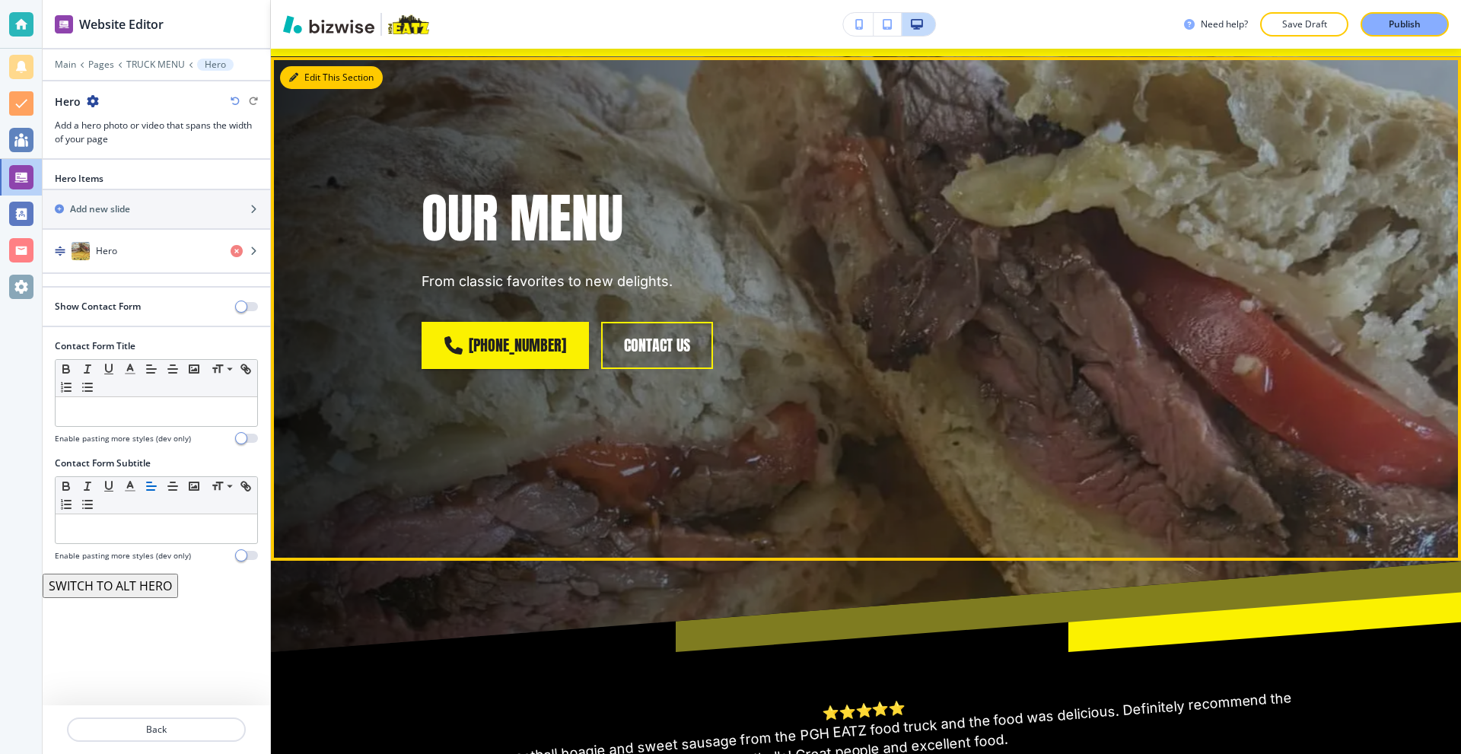
scroll to position [167, 0]
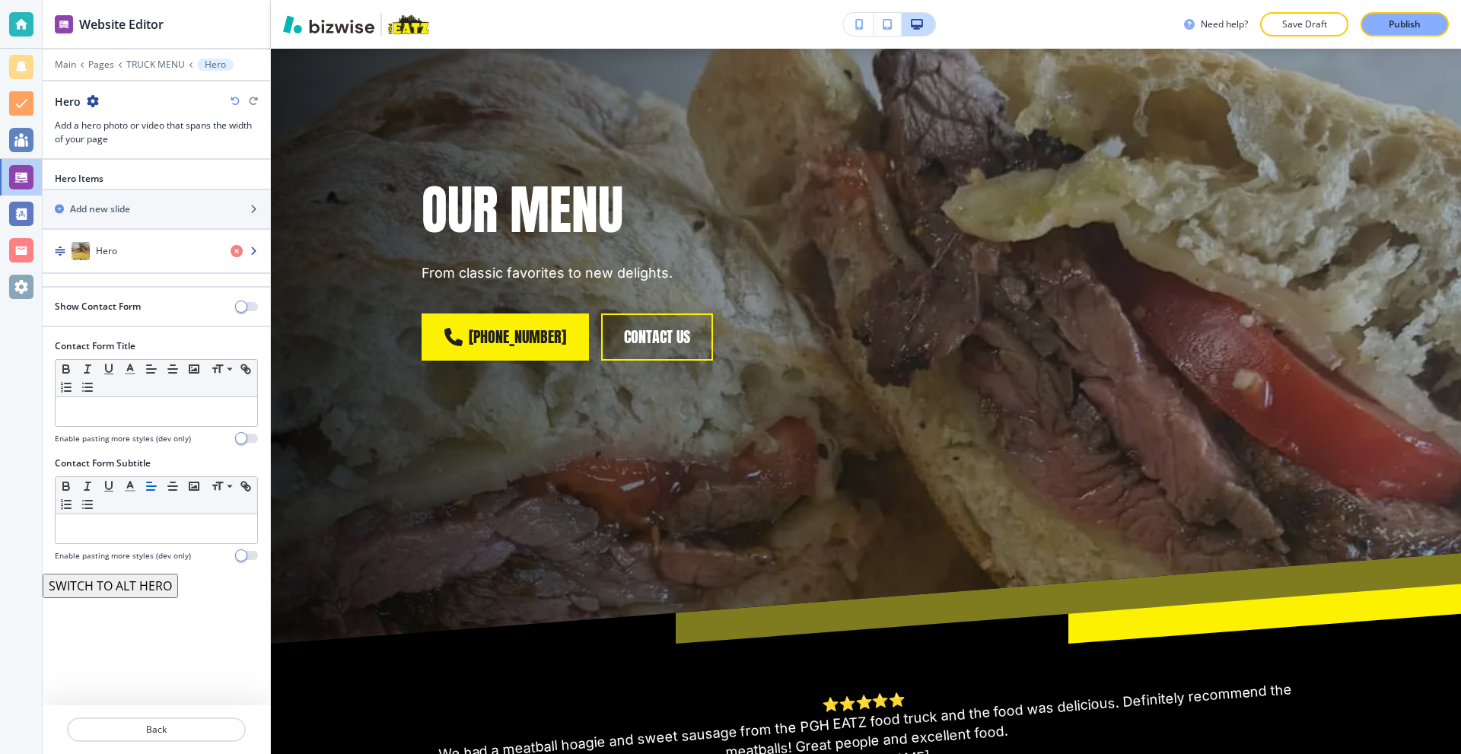
click at [160, 258] on div "Hero" at bounding box center [131, 251] width 176 height 18
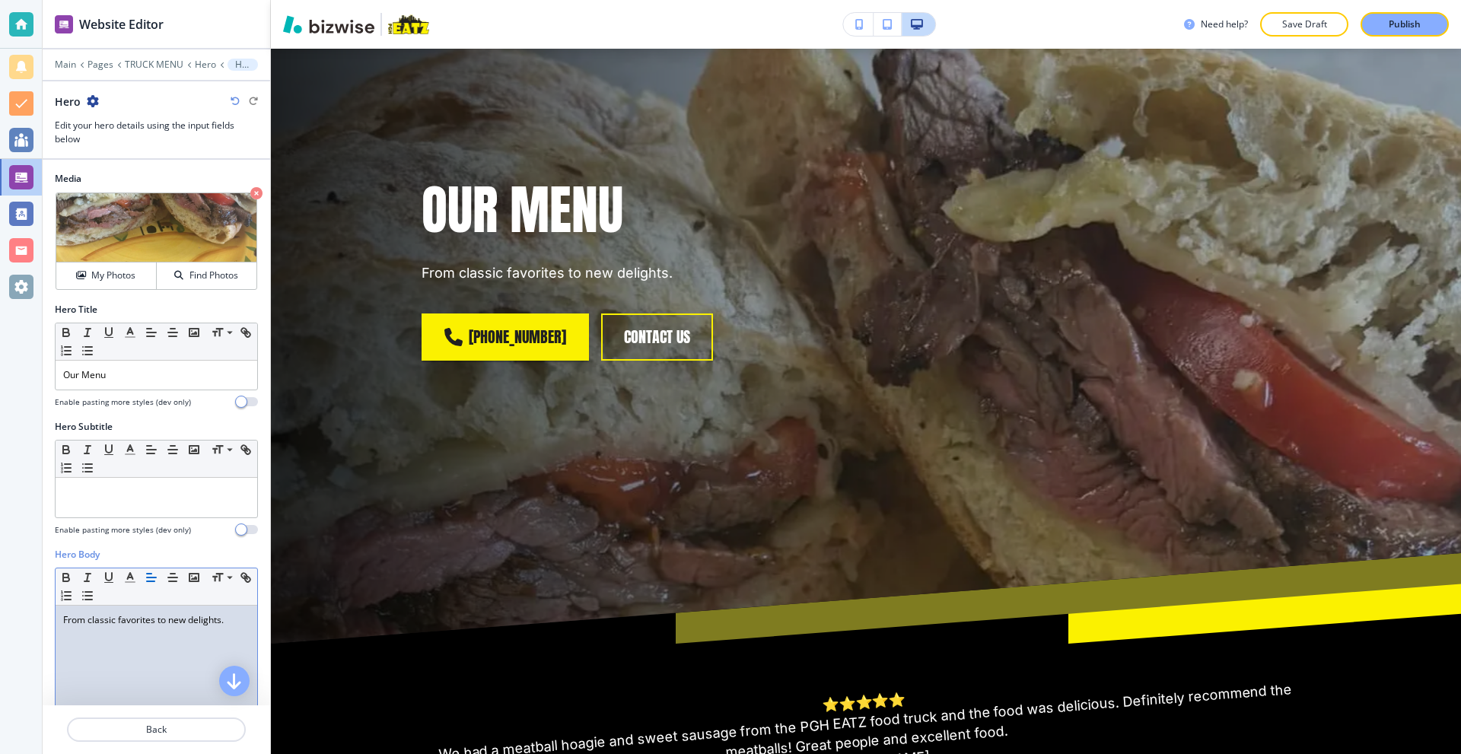
click at [153, 621] on p "From classic favorites to new delights." at bounding box center [156, 620] width 186 height 14
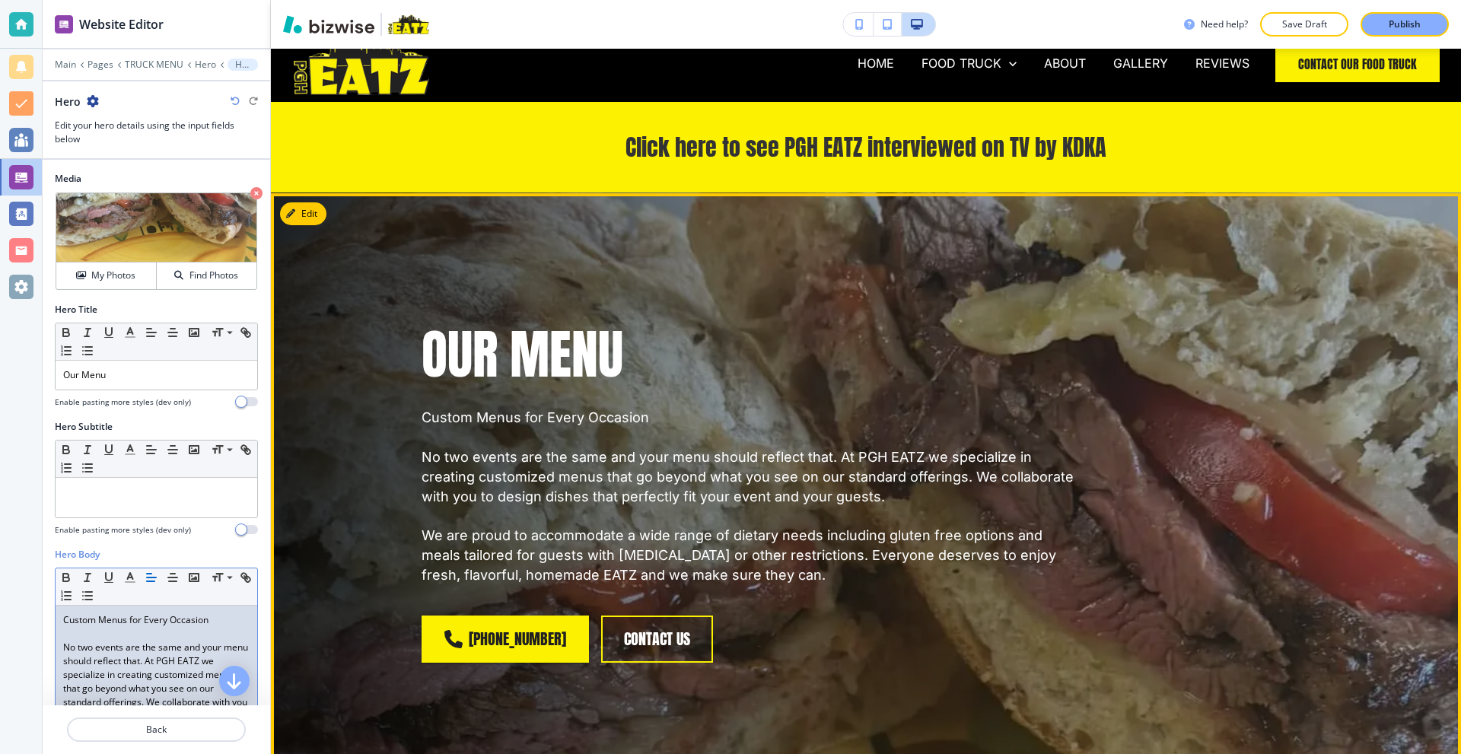
scroll to position [0, 0]
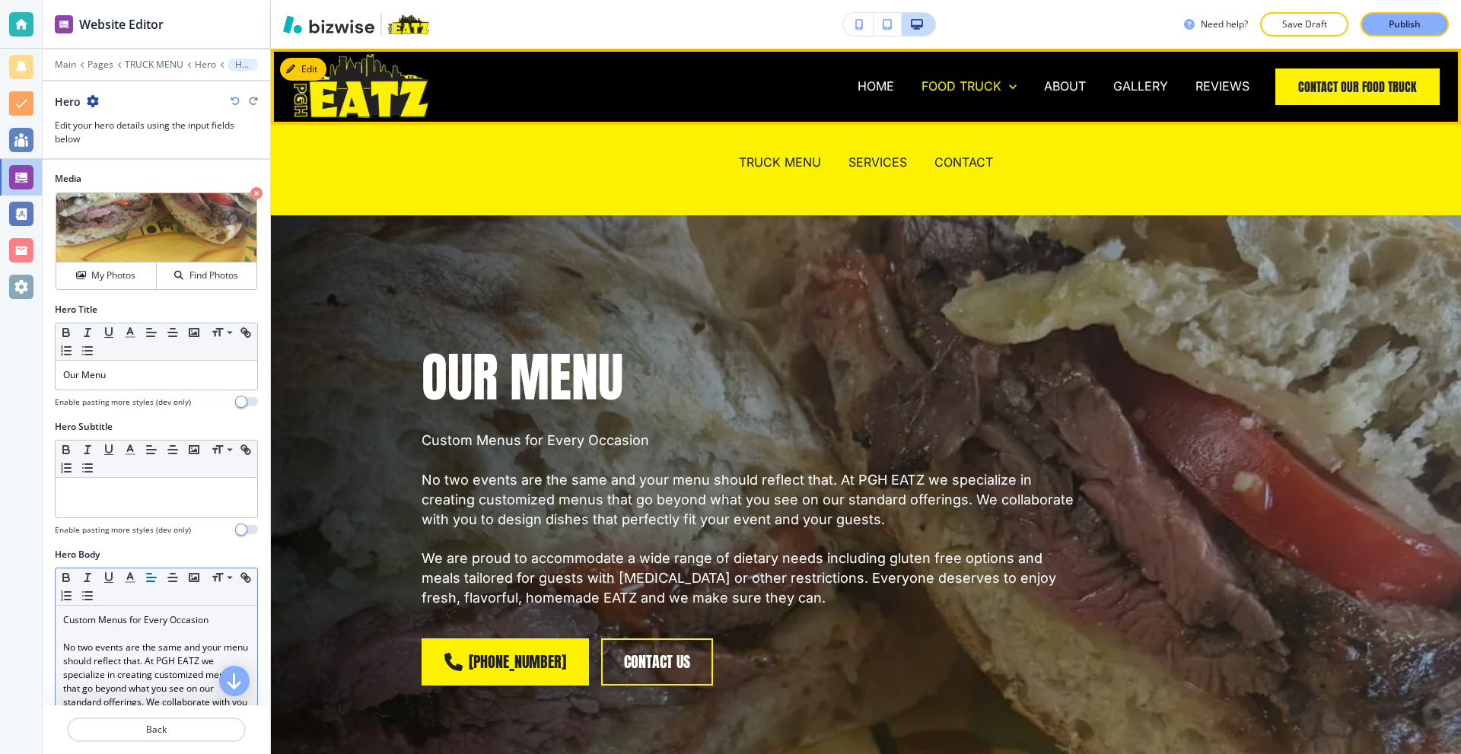
click at [980, 88] on p "FOOD TRUCK" at bounding box center [962, 87] width 80 height 18
click at [881, 155] on p "SERVICES" at bounding box center [878, 163] width 59 height 18
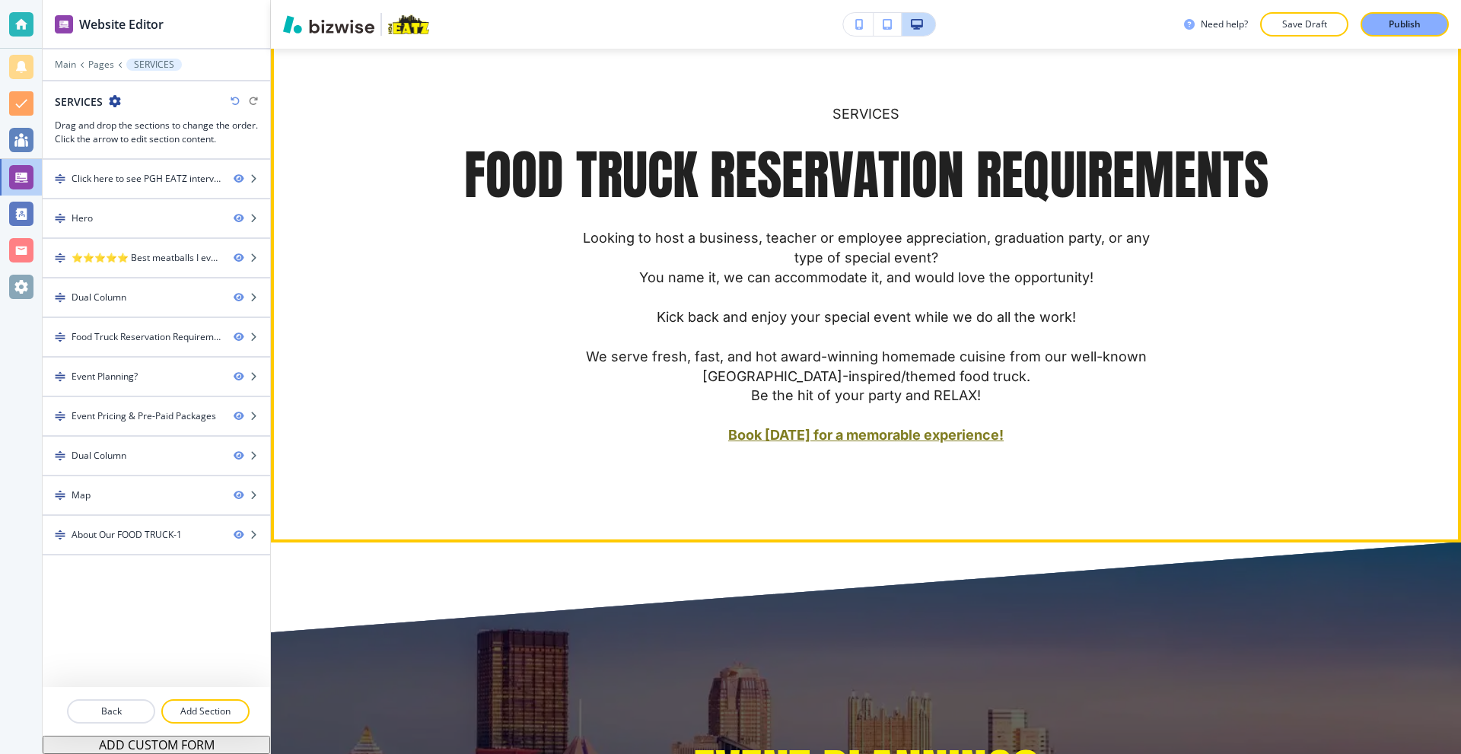
scroll to position [1522, 0]
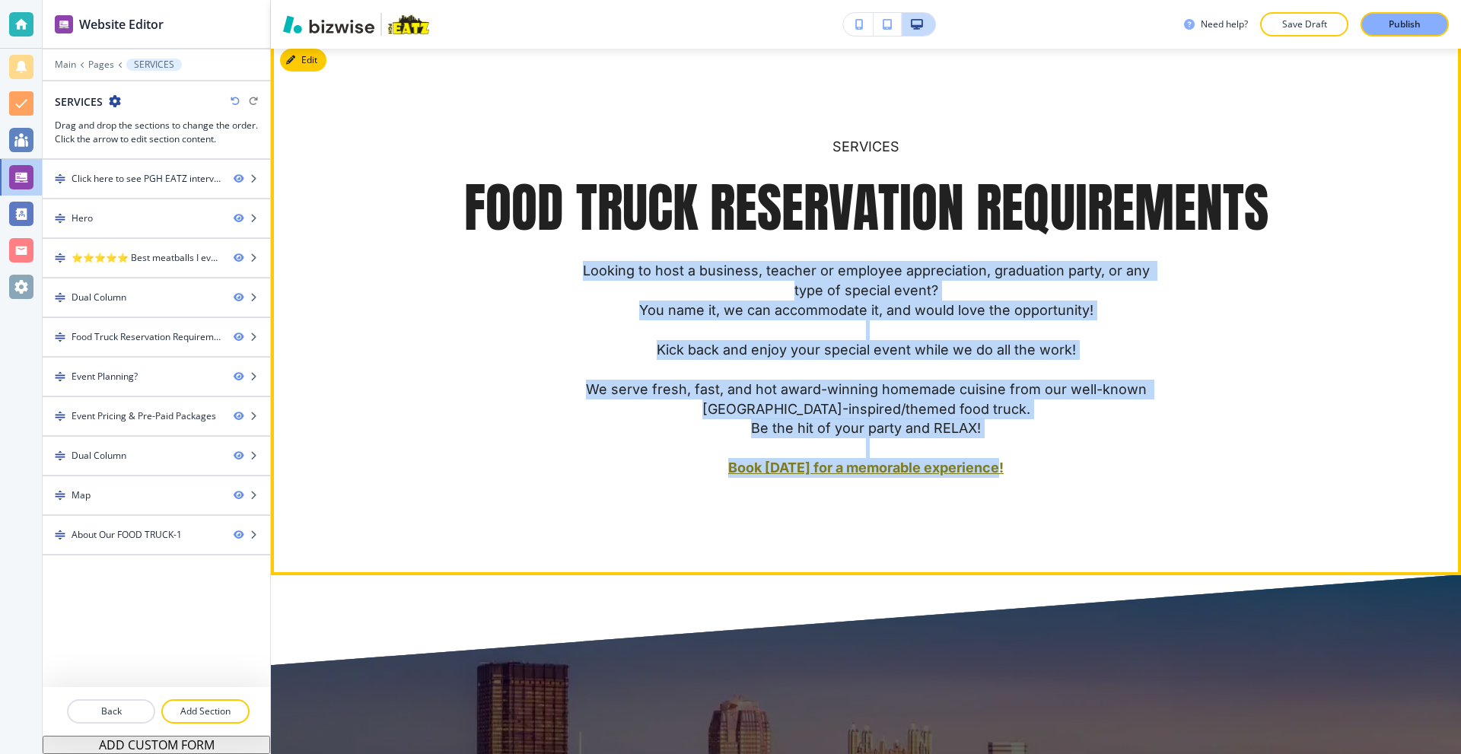
drag, startPoint x: 575, startPoint y: 266, endPoint x: 1063, endPoint y: 470, distance: 528.4
click at [1063, 470] on p "Looking to host a business, teacher or employee appreciation, graduation party,…" at bounding box center [866, 369] width 594 height 217
copy p "Looking to host a business, teacher or employee appreciation, graduation party,…"
click at [1023, 433] on p "Be the hit of your party and RELAX!" at bounding box center [866, 429] width 594 height 20
drag, startPoint x: 1002, startPoint y: 428, endPoint x: 578, endPoint y: 263, distance: 454.7
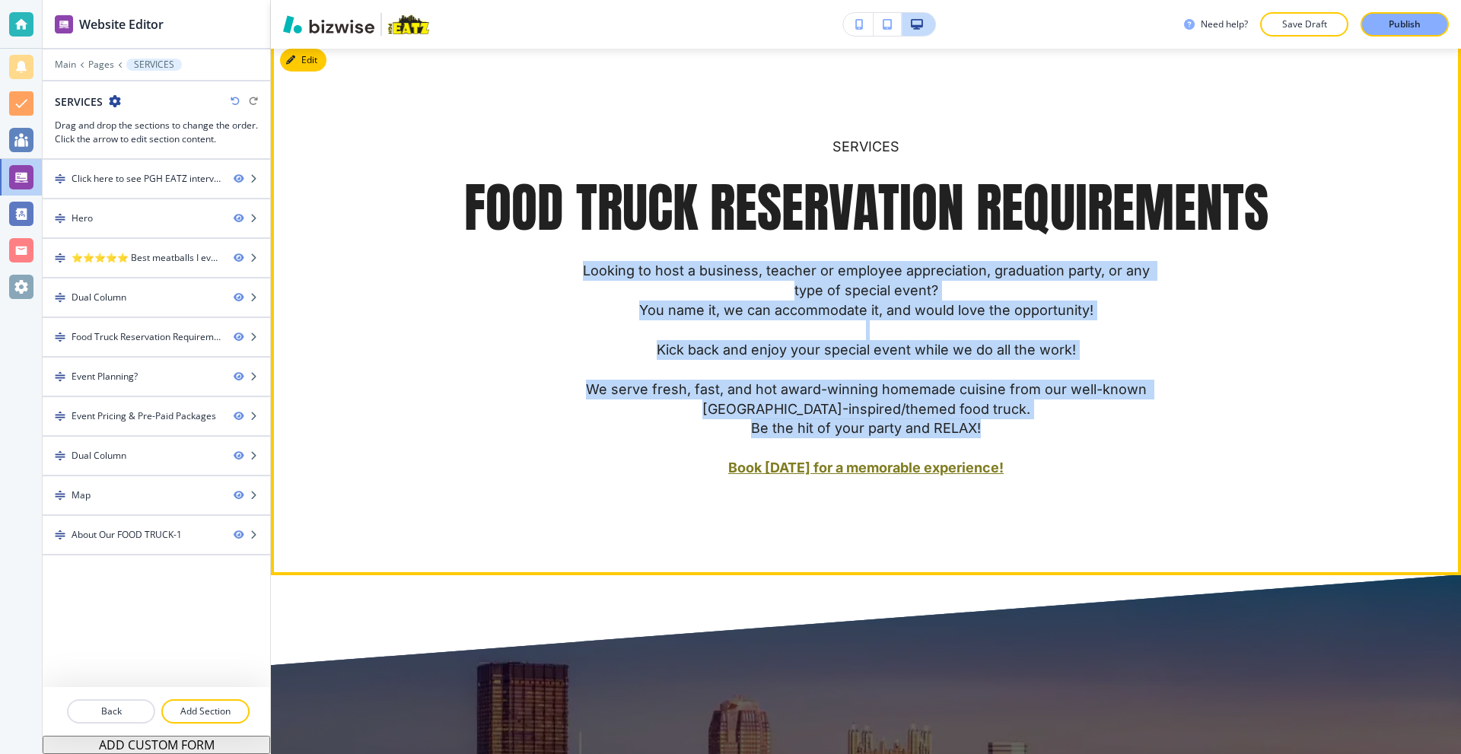
click at [578, 263] on p "Looking to host a business, teacher or employee appreciation, graduation party,…" at bounding box center [866, 369] width 594 height 217
copy p "Looking to host a business, teacher or employee appreciation, graduation party,…"
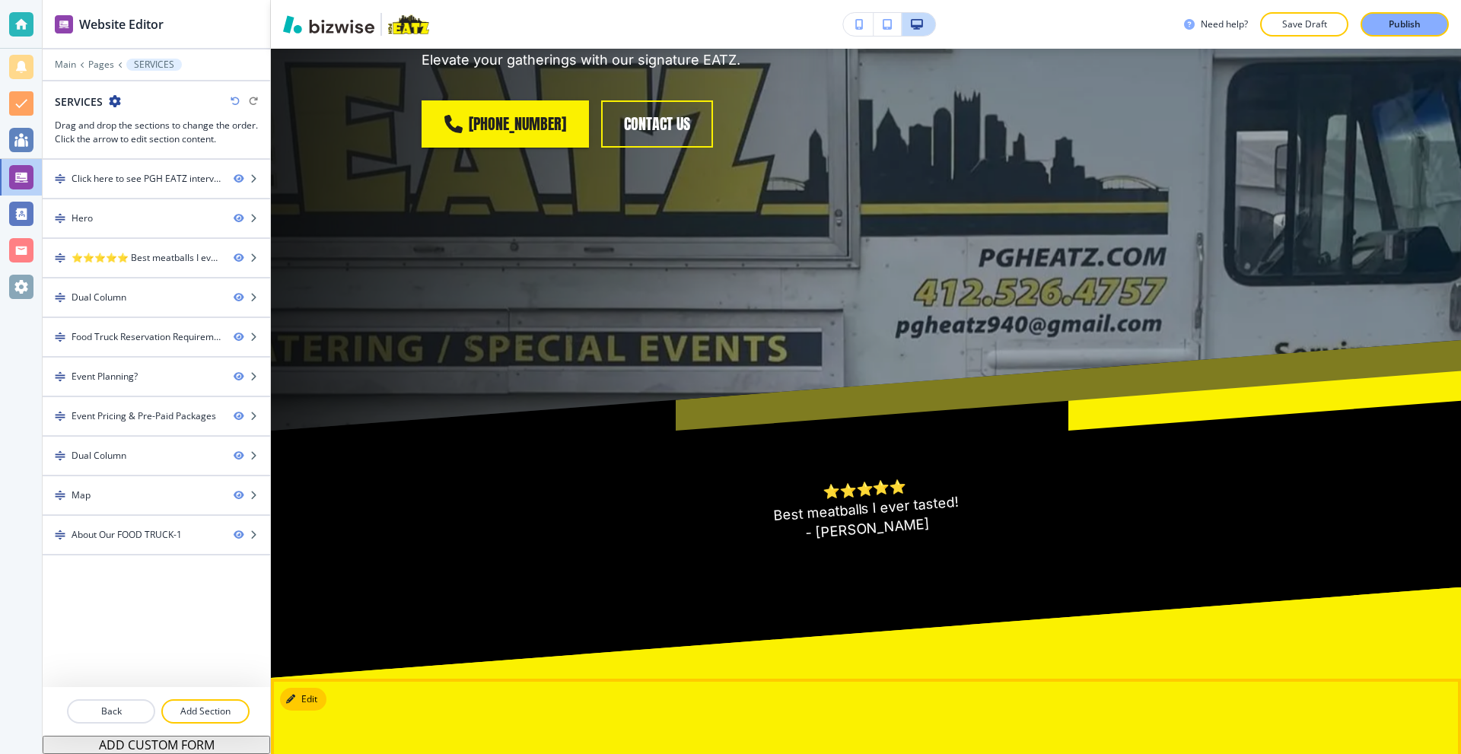
scroll to position [0, 0]
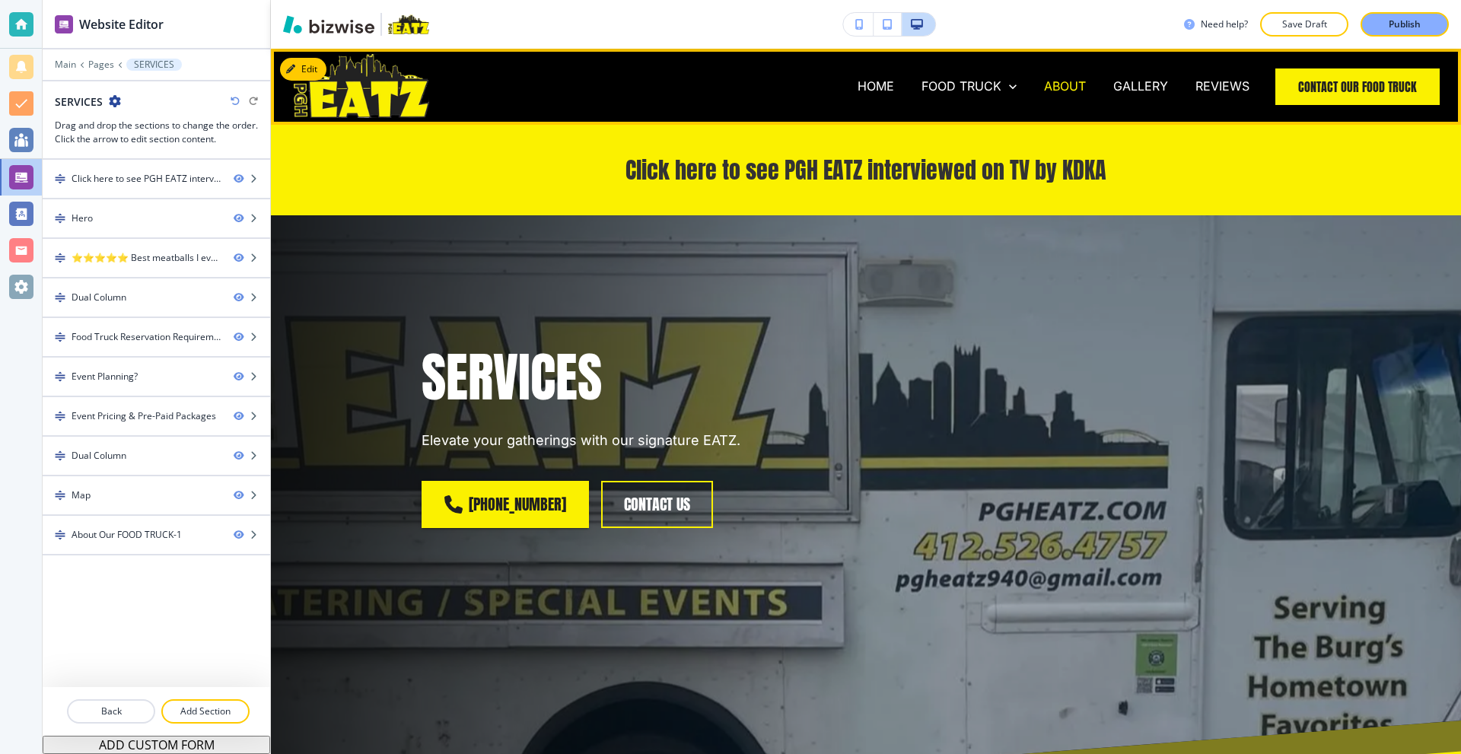
click at [1072, 84] on p "ABOUT" at bounding box center [1065, 87] width 42 height 18
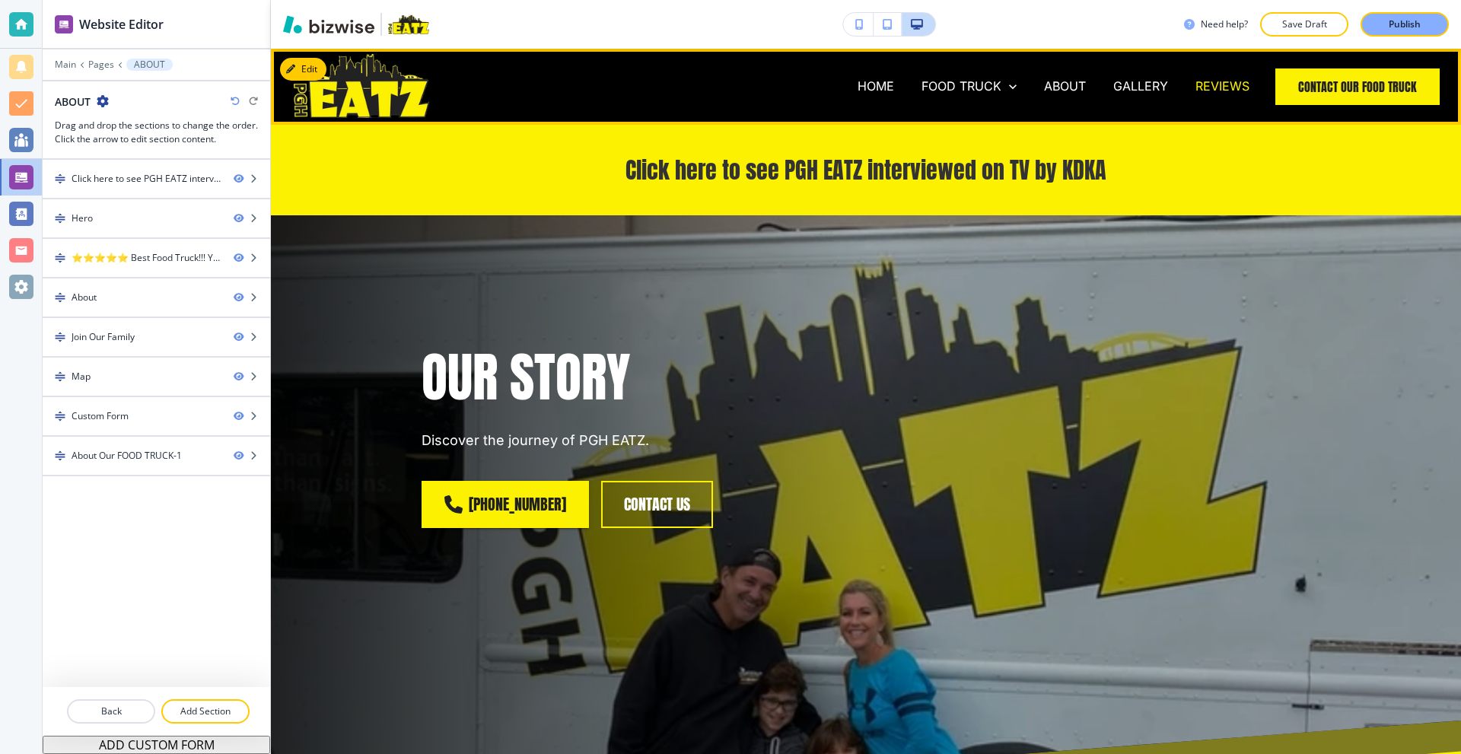
click at [1196, 85] on p "REVIEWS" at bounding box center [1223, 87] width 54 height 18
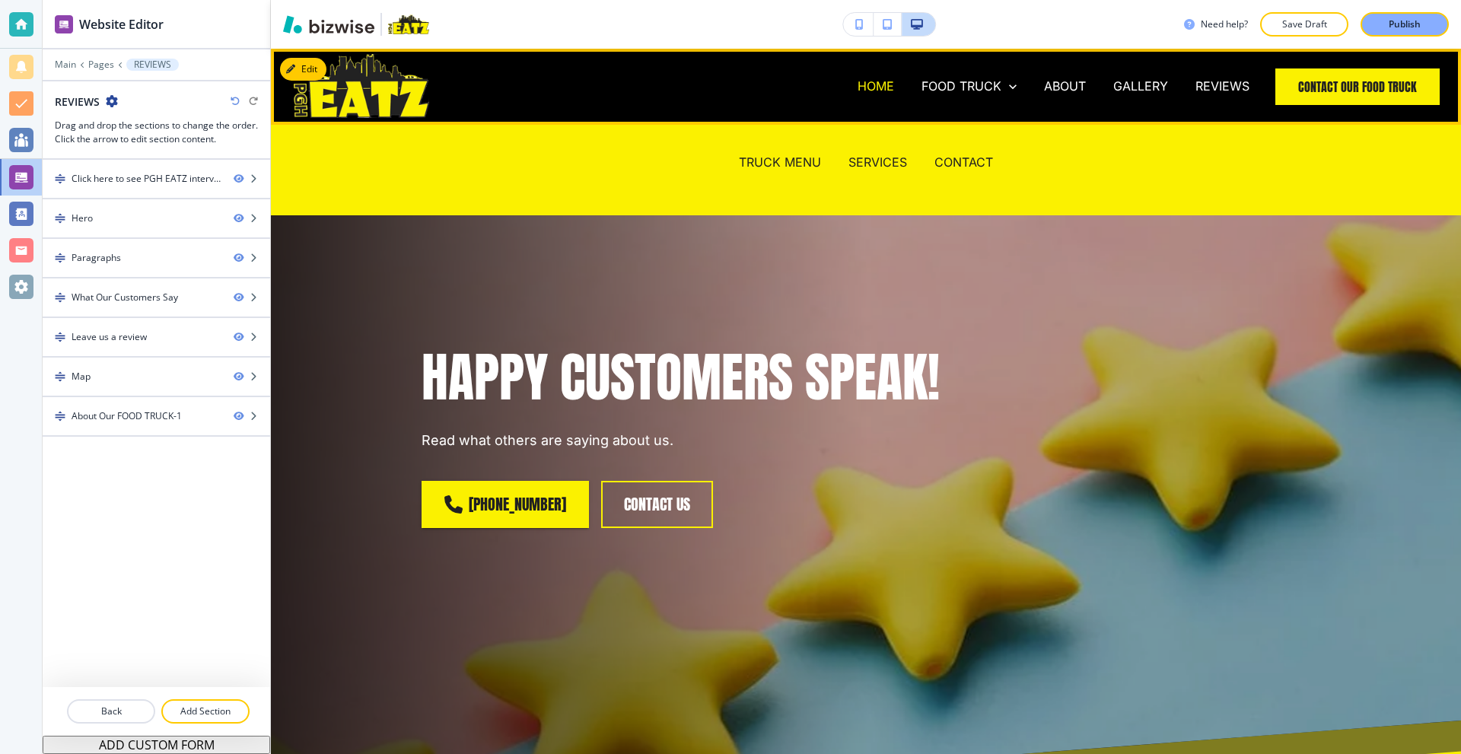
click at [868, 90] on p "HOME" at bounding box center [876, 87] width 37 height 18
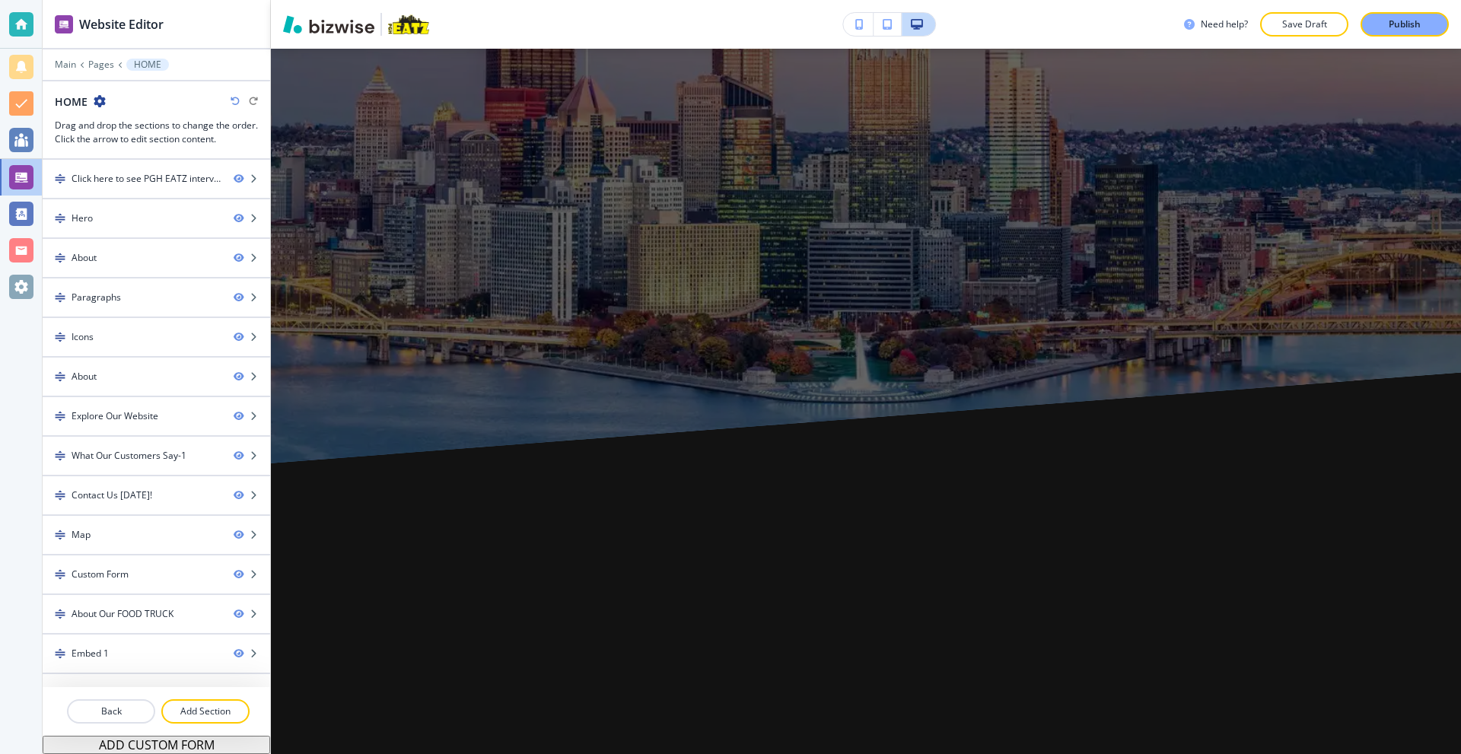
scroll to position [2664, 0]
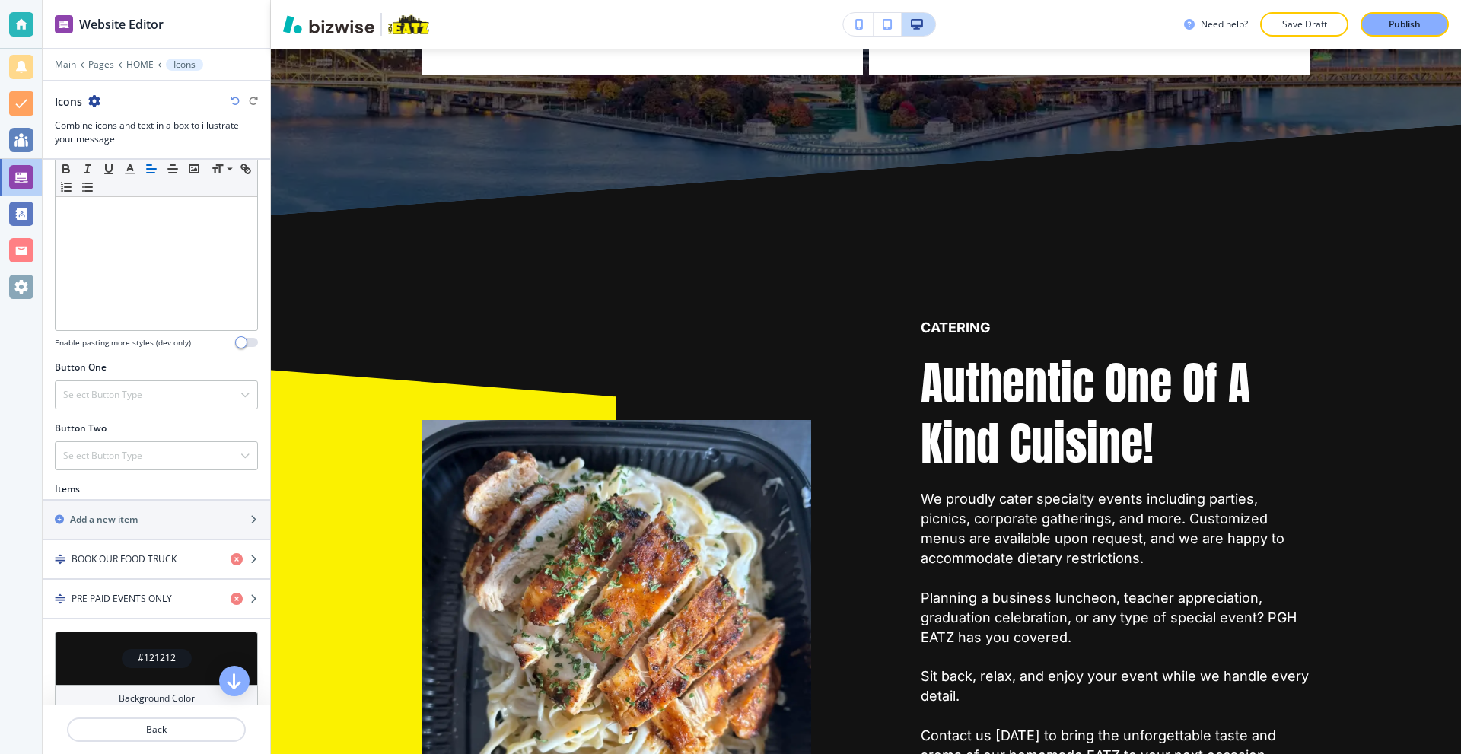
scroll to position [381, 0]
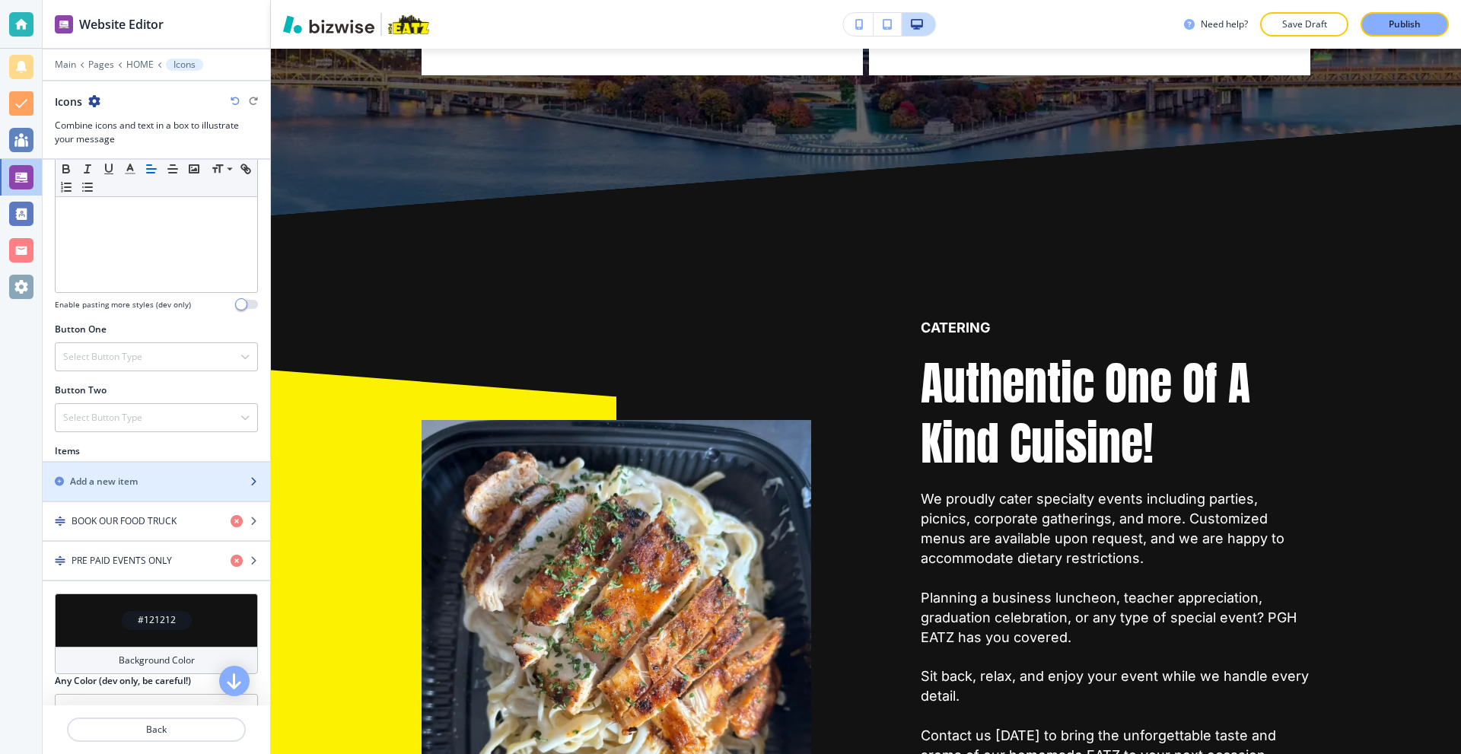
click at [127, 476] on h2 "Add a new item" at bounding box center [104, 482] width 68 height 14
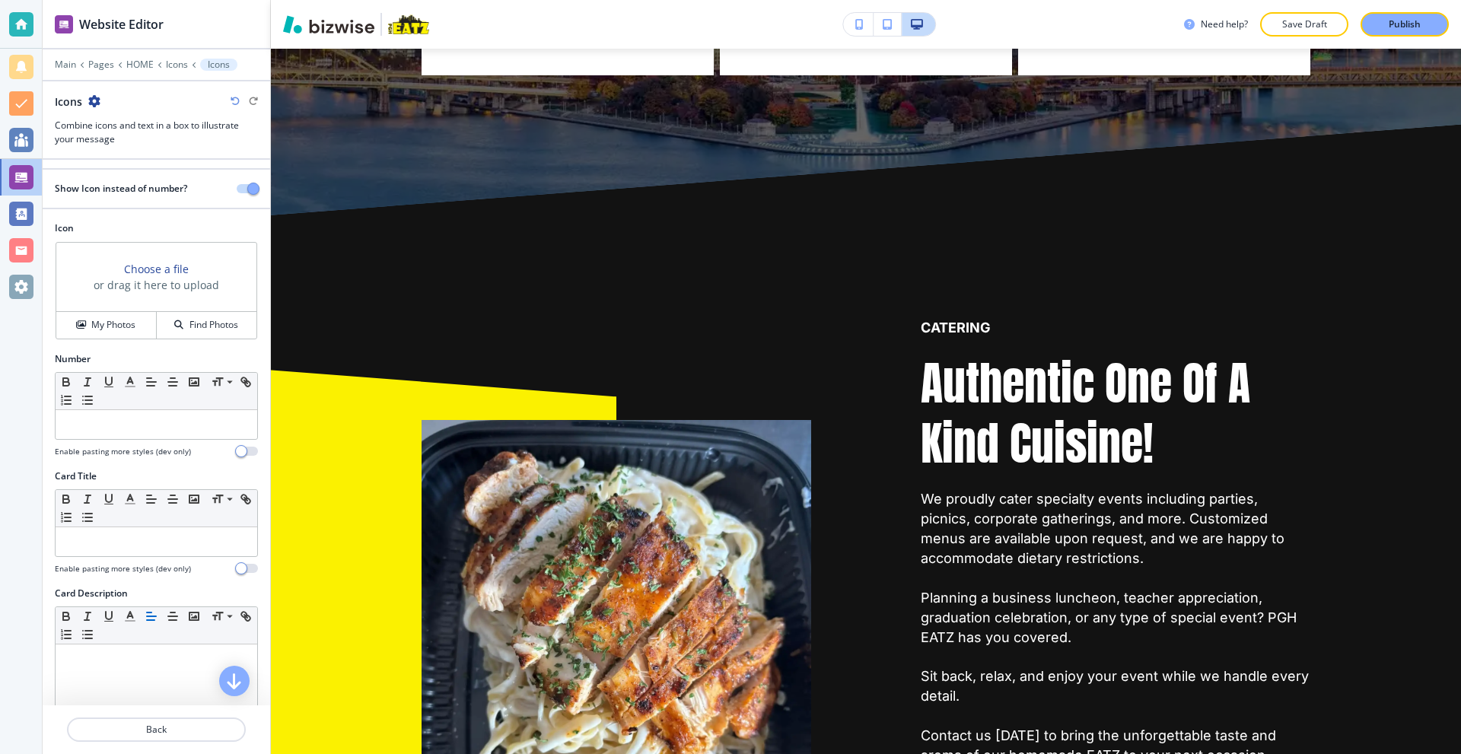
scroll to position [0, 0]
click at [212, 332] on h4 "Find Photos" at bounding box center [214, 329] width 49 height 14
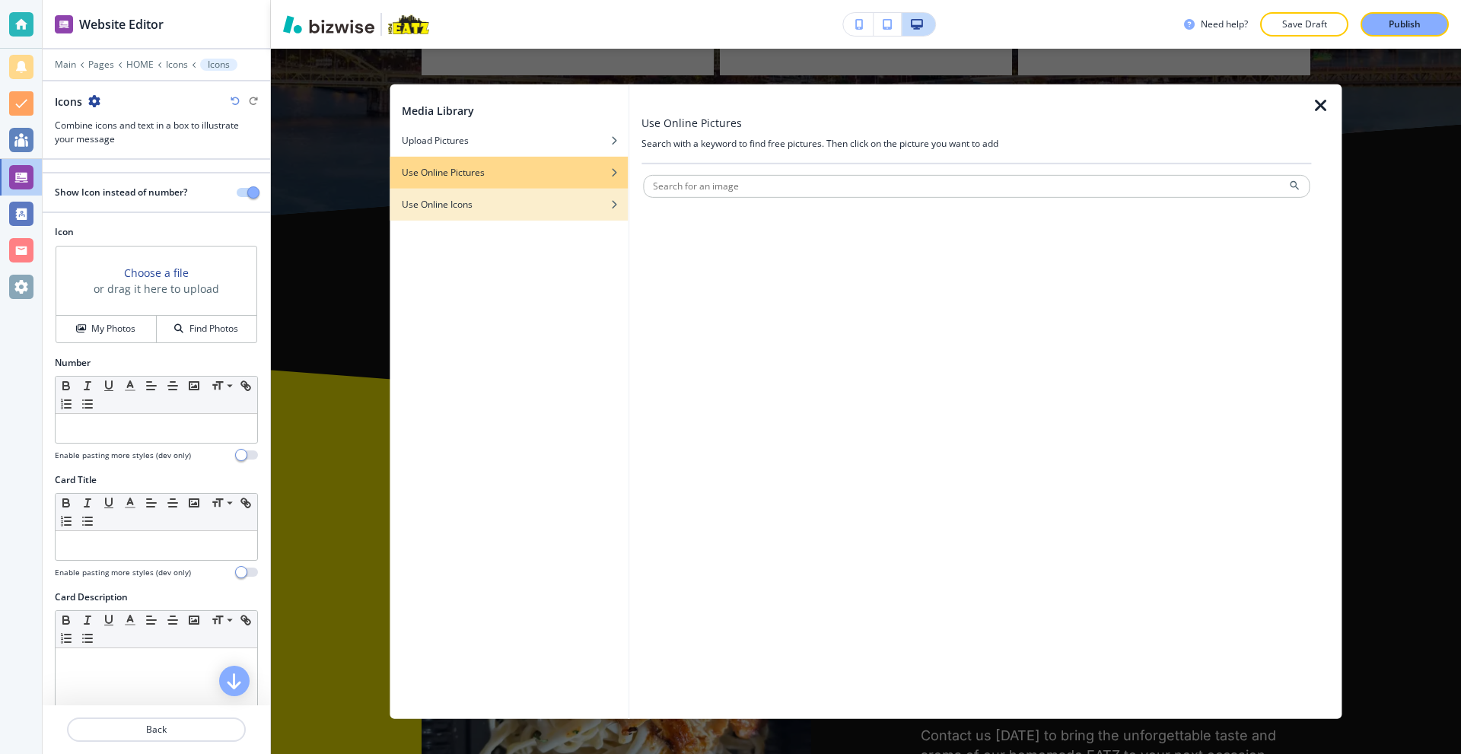
click at [468, 206] on h4 "Use Online Icons" at bounding box center [437, 204] width 71 height 14
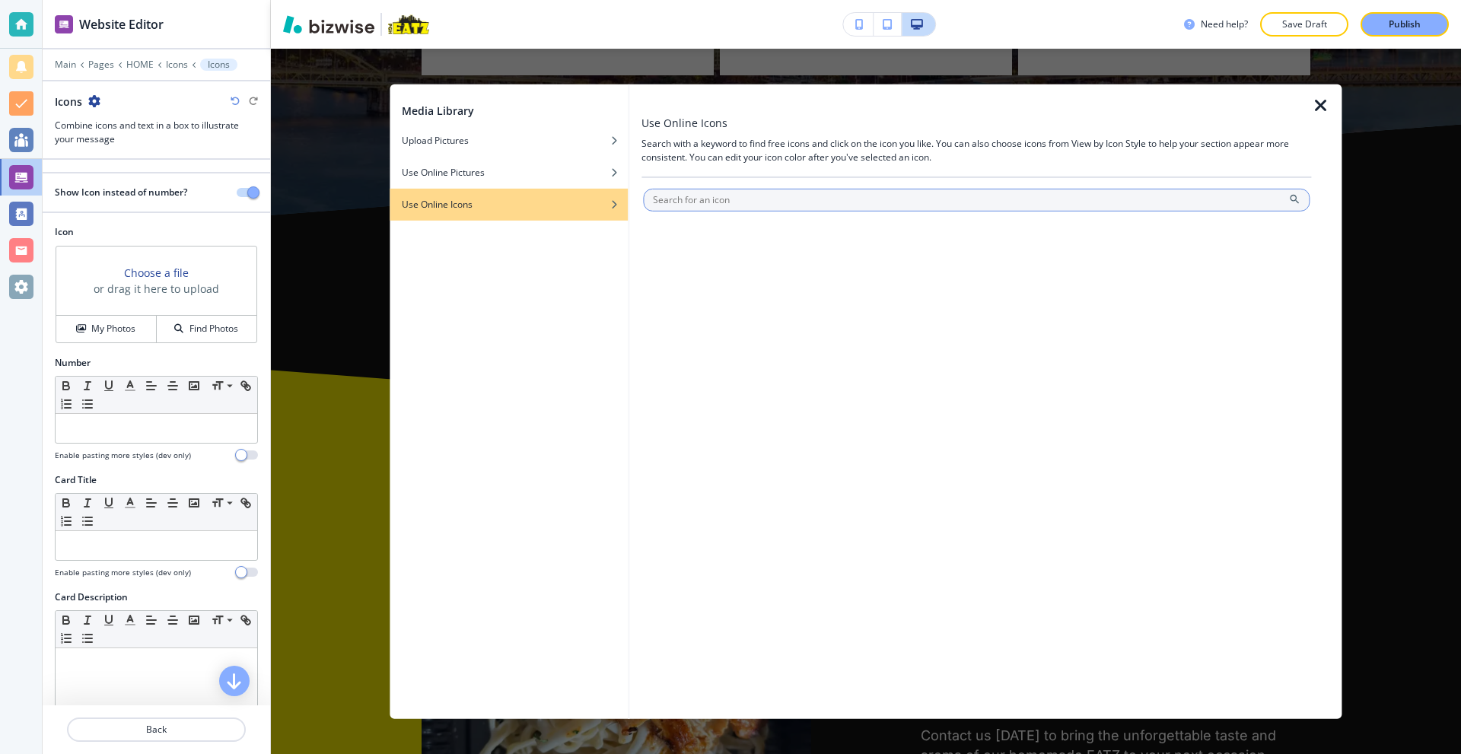
click at [727, 202] on input "text" at bounding box center [976, 199] width 667 height 23
type input "food"
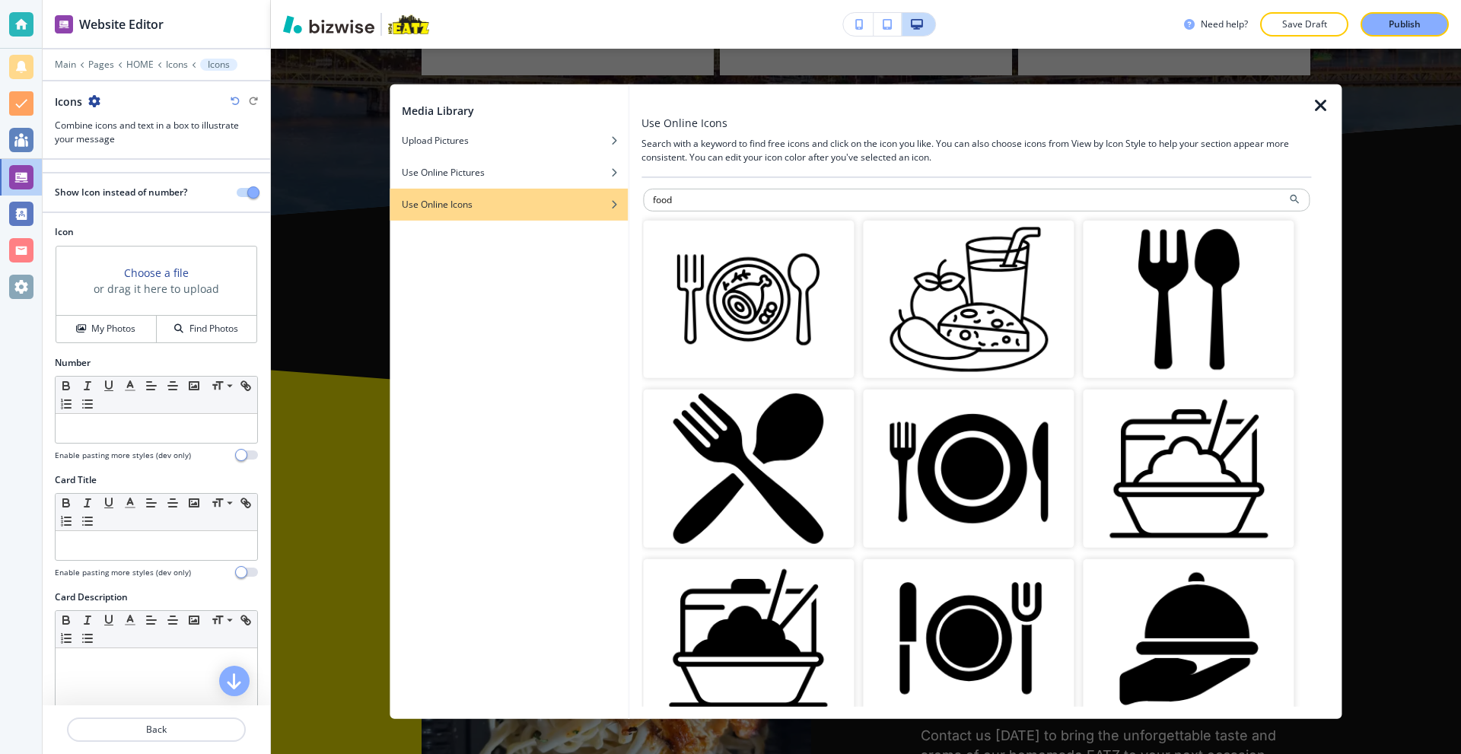
click at [1160, 307] on img "button" at bounding box center [1189, 299] width 211 height 158
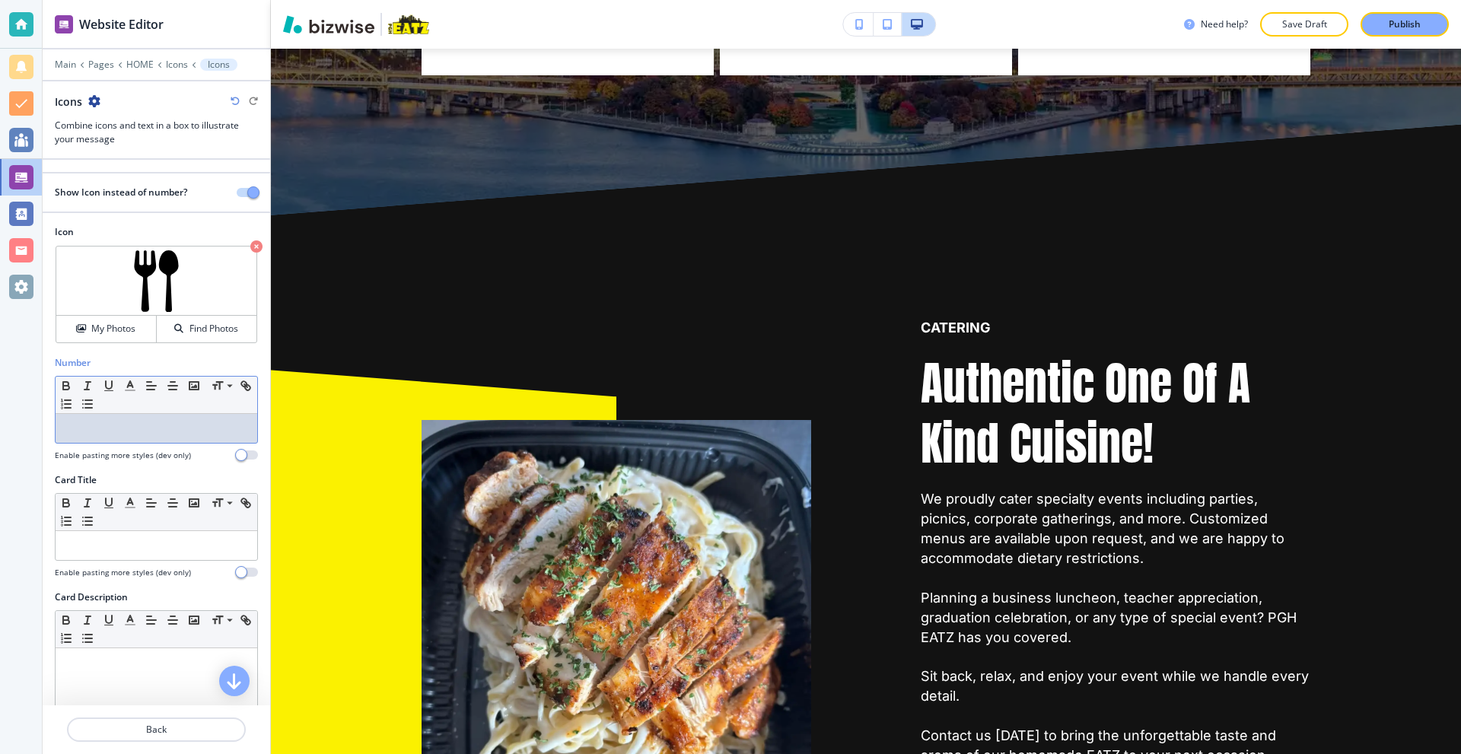
click at [138, 432] on p at bounding box center [156, 429] width 186 height 14
click at [121, 556] on div at bounding box center [157, 545] width 202 height 29
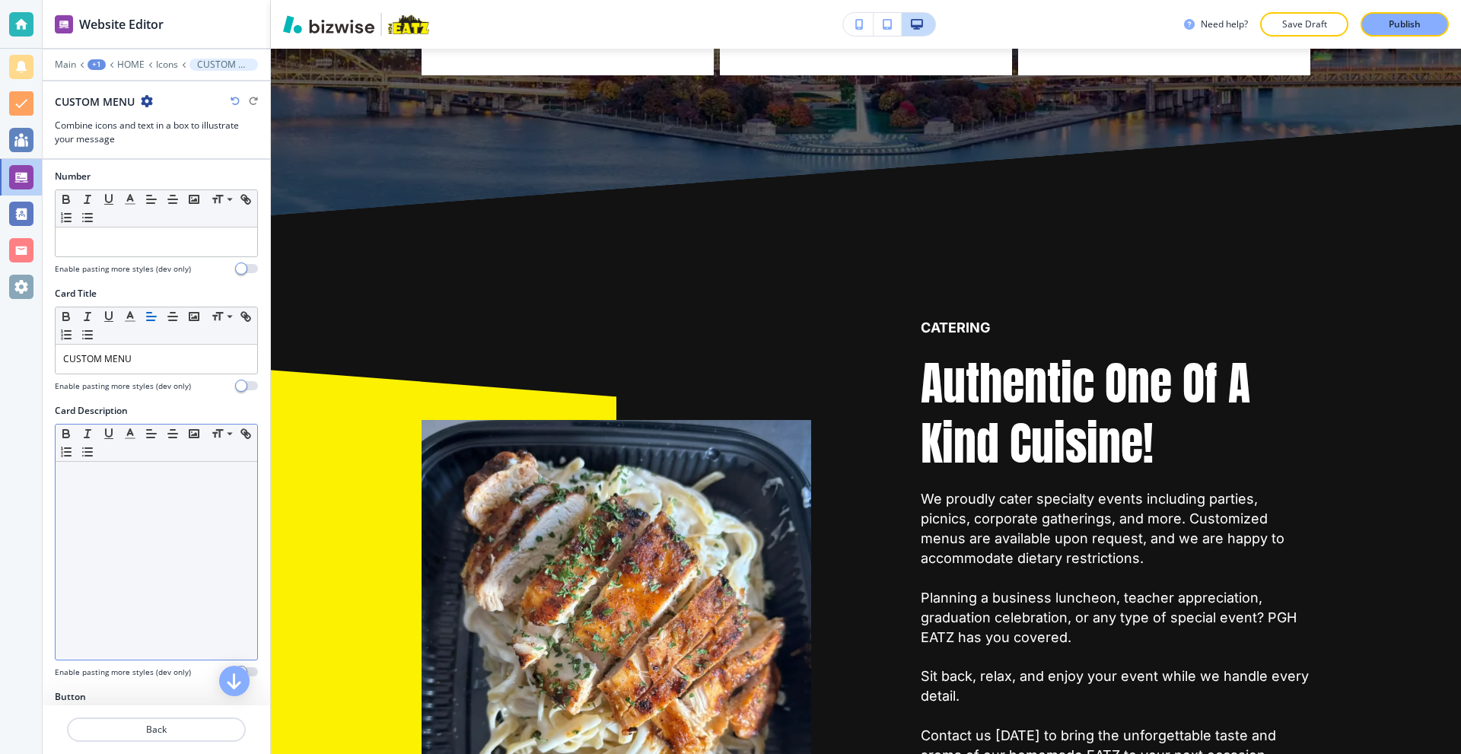
scroll to position [232, 0]
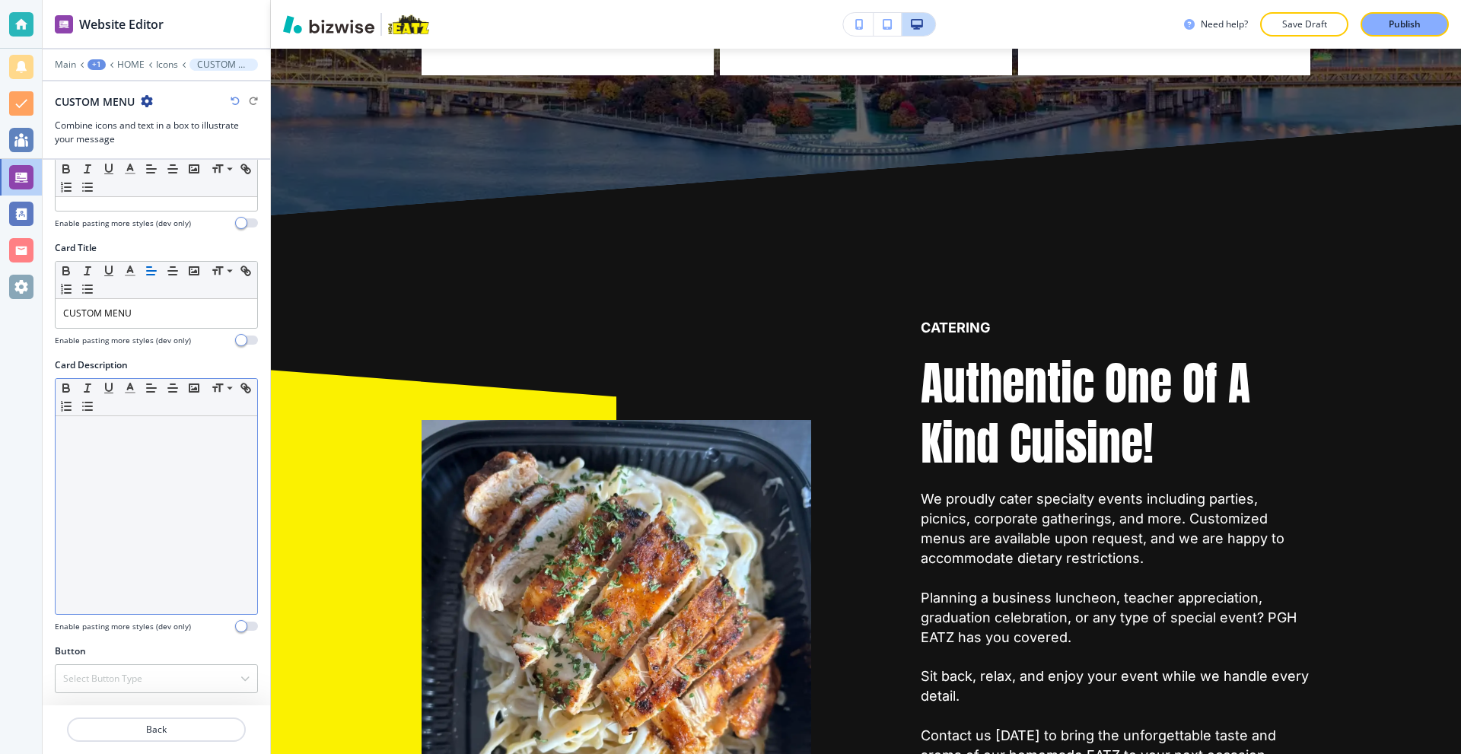
click at [155, 451] on div at bounding box center [157, 515] width 202 height 198
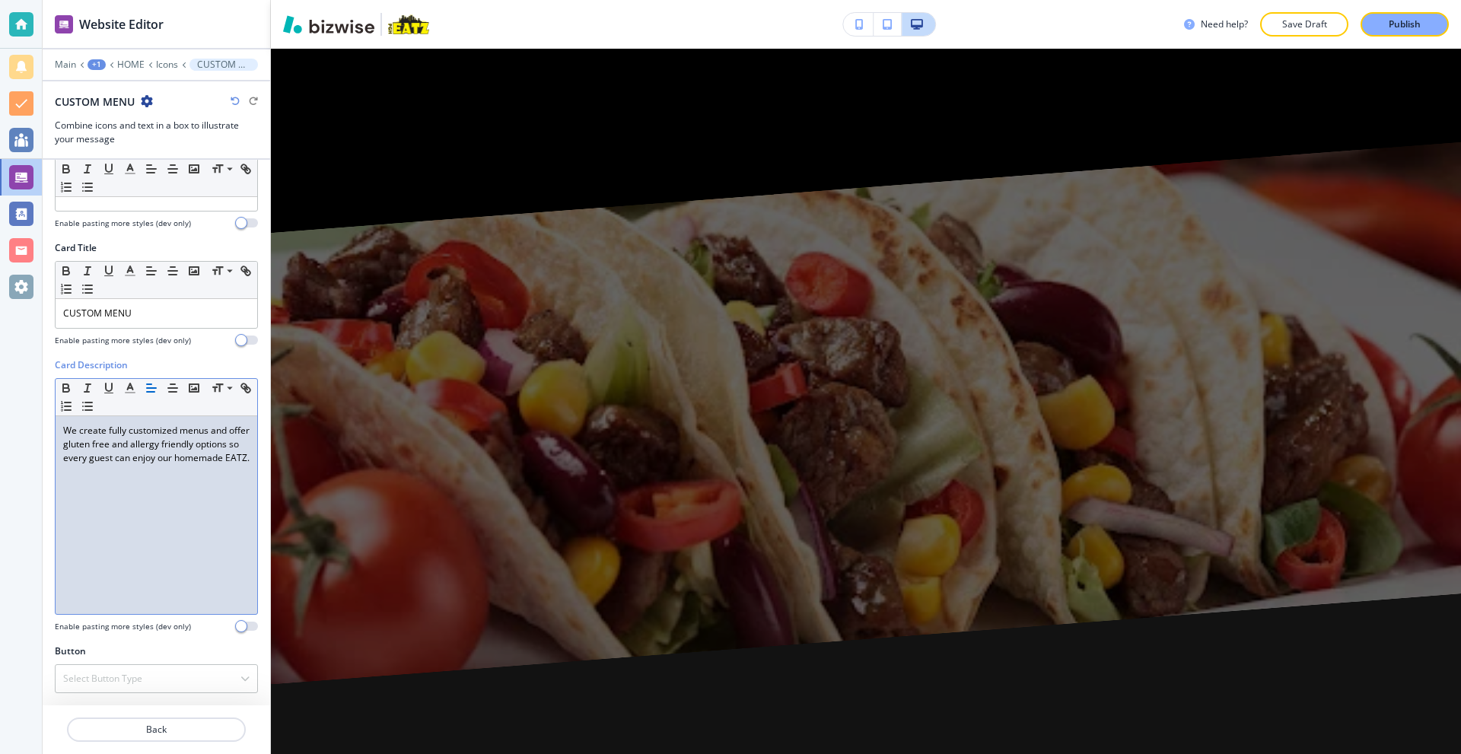
scroll to position [5797, 0]
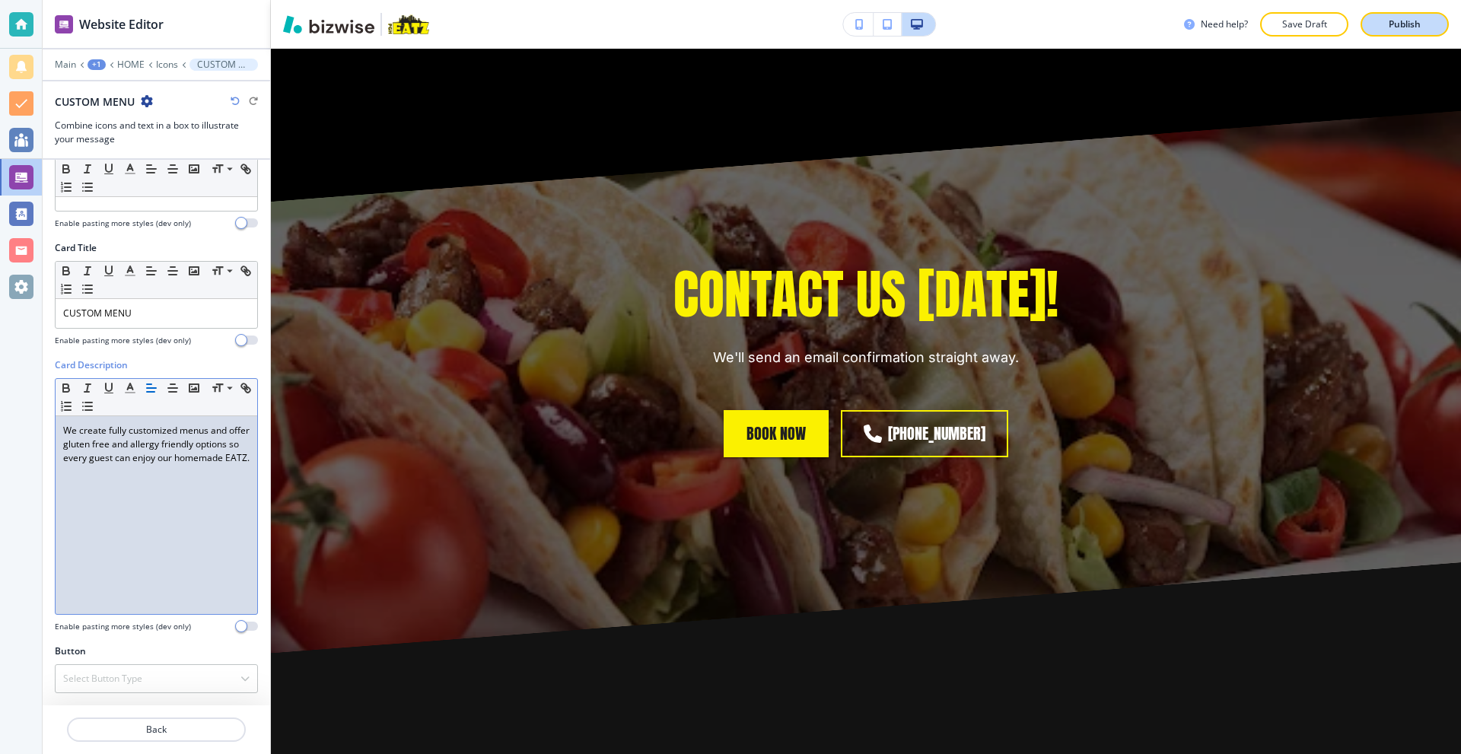
click at [1370, 21] on button "Publish" at bounding box center [1405, 24] width 88 height 24
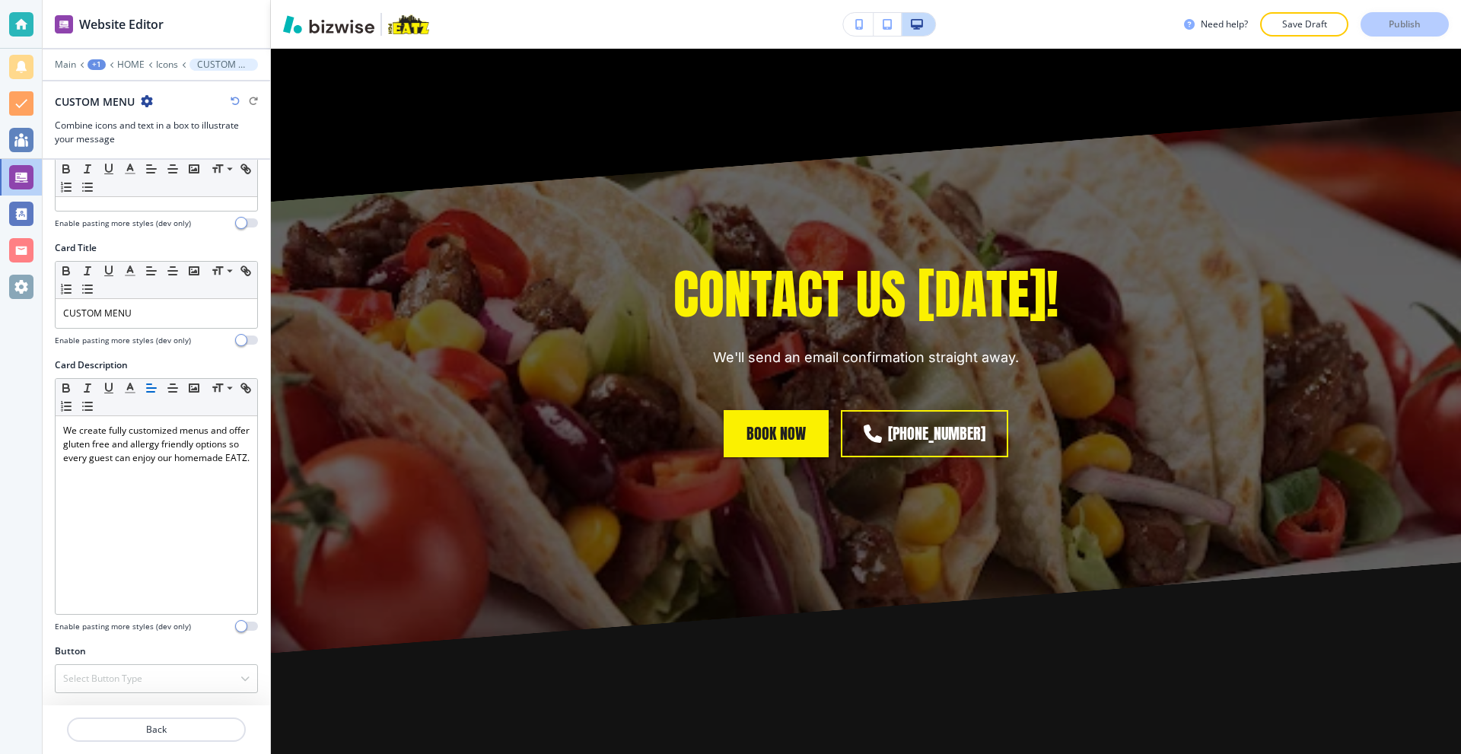
click at [45, 18] on div "Website Editor" at bounding box center [157, 24] width 228 height 48
click at [14, 21] on div at bounding box center [21, 24] width 24 height 24
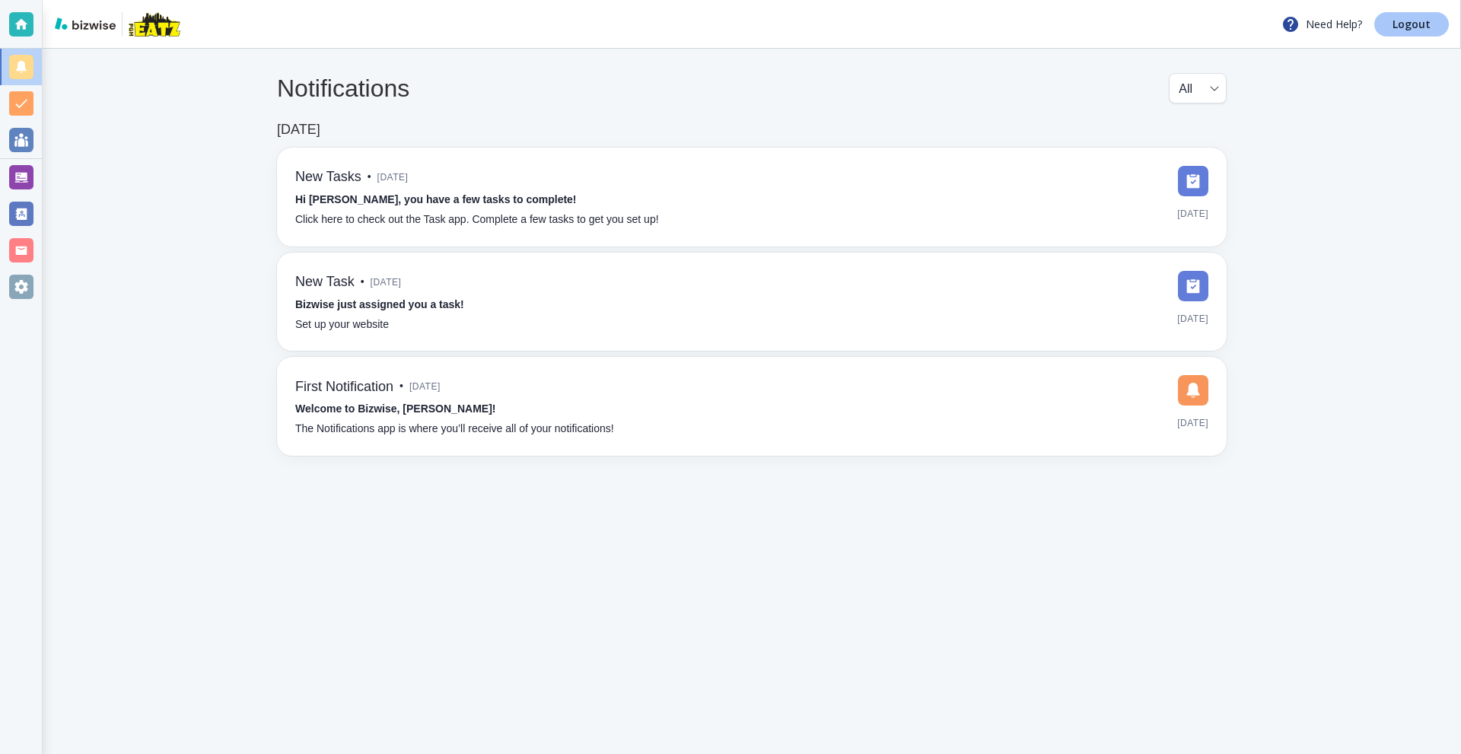
drag, startPoint x: 1404, startPoint y: 18, endPoint x: 1369, endPoint y: 18, distance: 35.0
click at [1404, 19] on p "Logout" at bounding box center [1412, 24] width 38 height 11
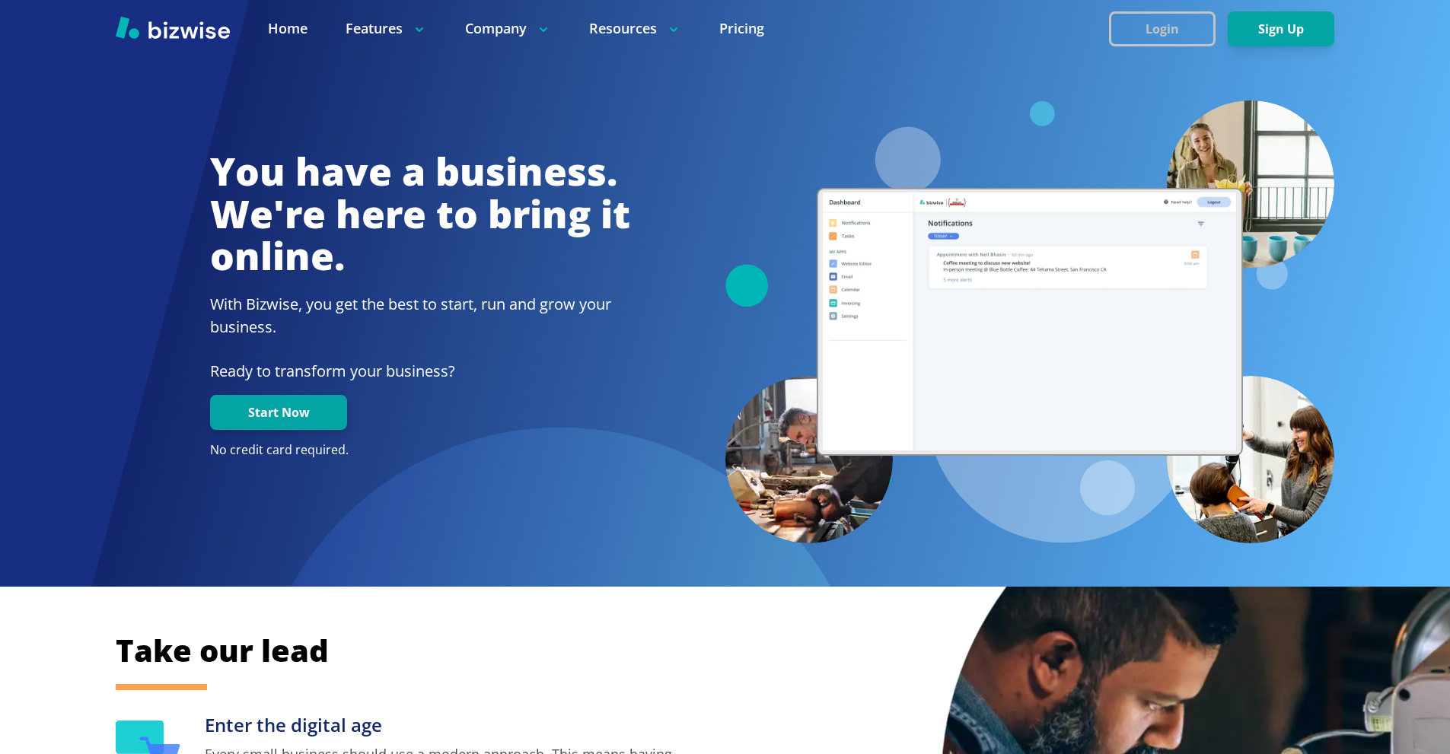
click at [1144, 28] on button "Login" at bounding box center [1162, 28] width 107 height 35
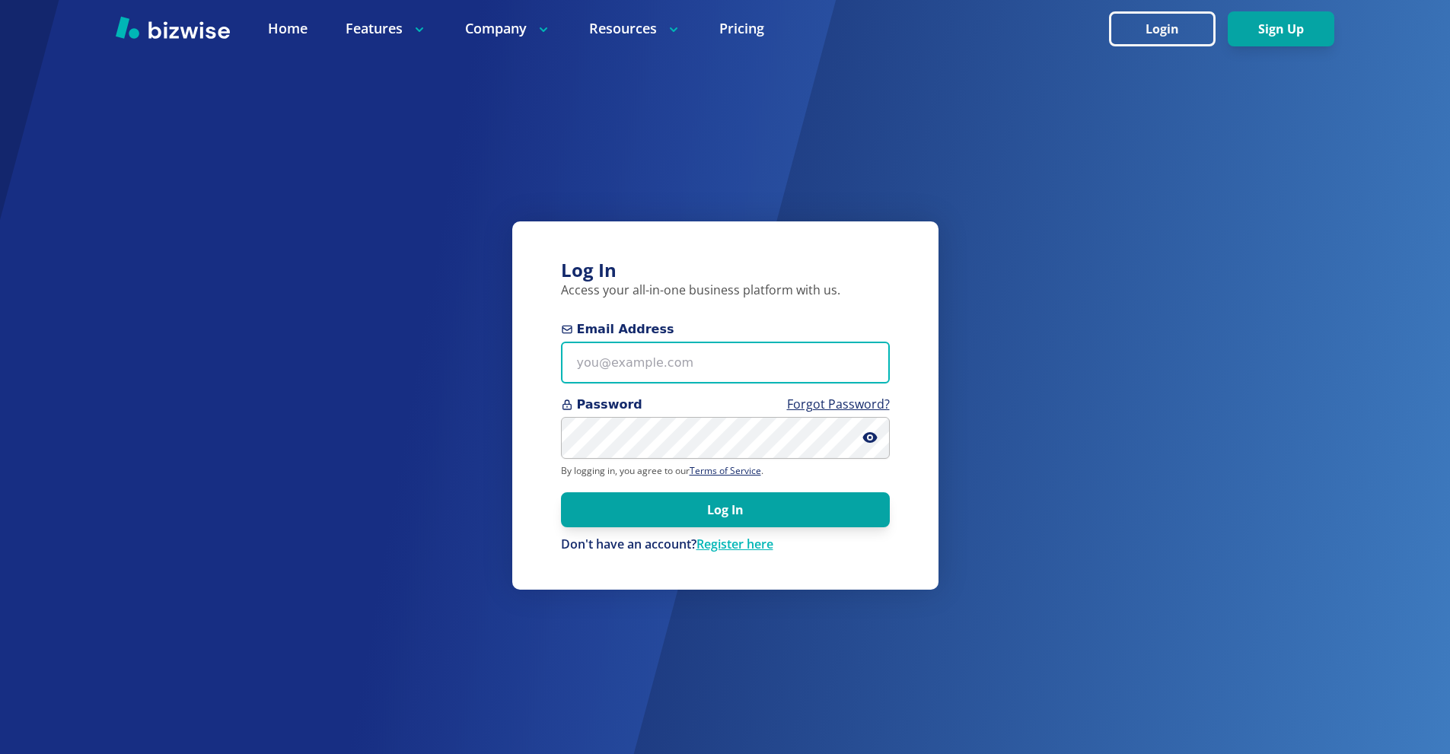
click at [712, 378] on input "Email Address" at bounding box center [725, 363] width 329 height 42
paste input "twagner@tmgihazmat.com"
type input "twagner@tmgihazmat.com"
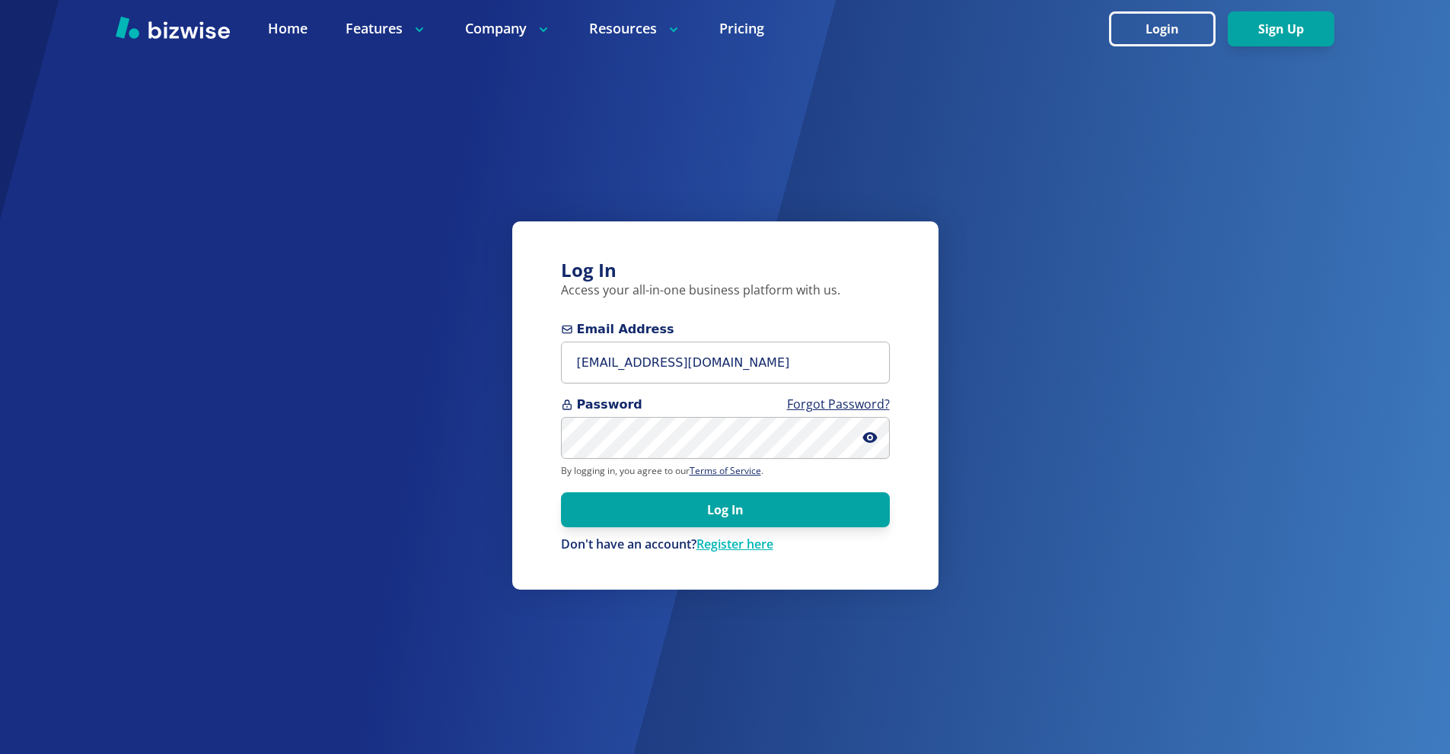
drag, startPoint x: 713, startPoint y: 511, endPoint x: 647, endPoint y: 466, distance: 80.0
click at [712, 510] on button "Log In" at bounding box center [725, 509] width 329 height 35
